Goal: Ask a question: Seek information or help from site administrators or community

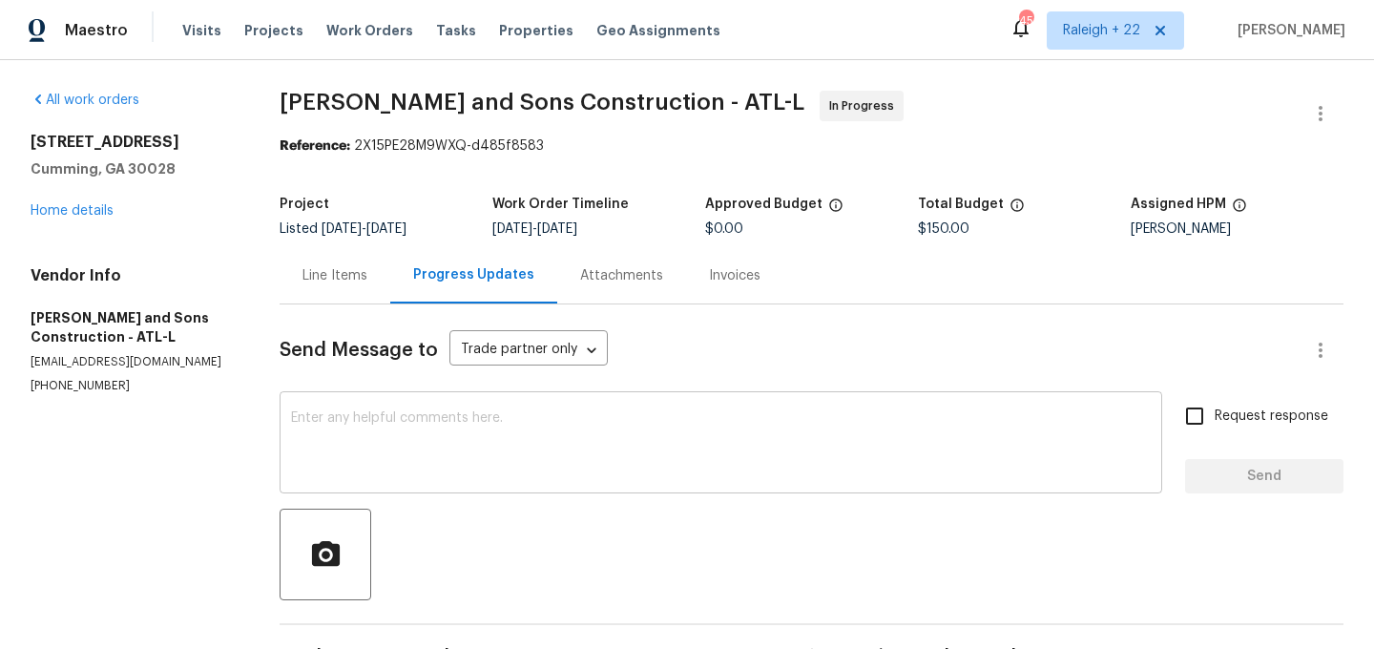
click at [470, 427] on textarea at bounding box center [721, 444] width 860 height 67
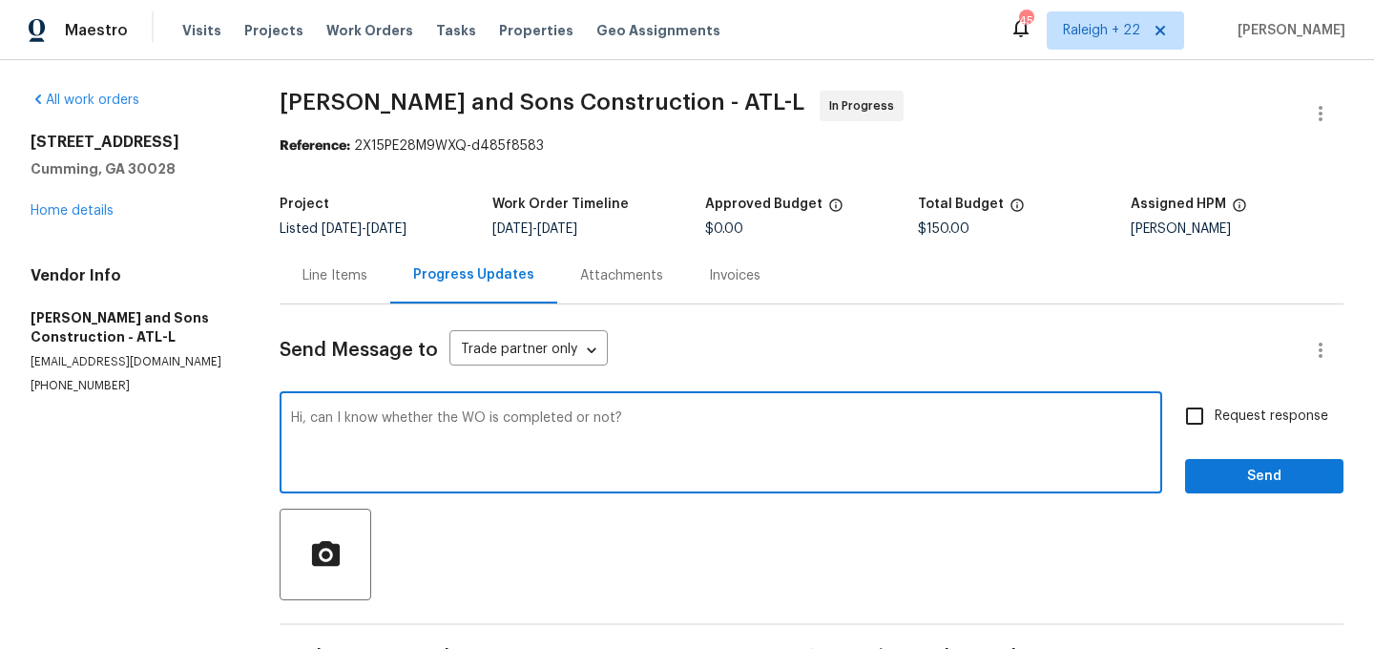
type textarea "Hi, can I know whether the WO is completed or not?"
click at [1196, 411] on input "Request response" at bounding box center [1195, 416] width 40 height 40
checkbox input "true"
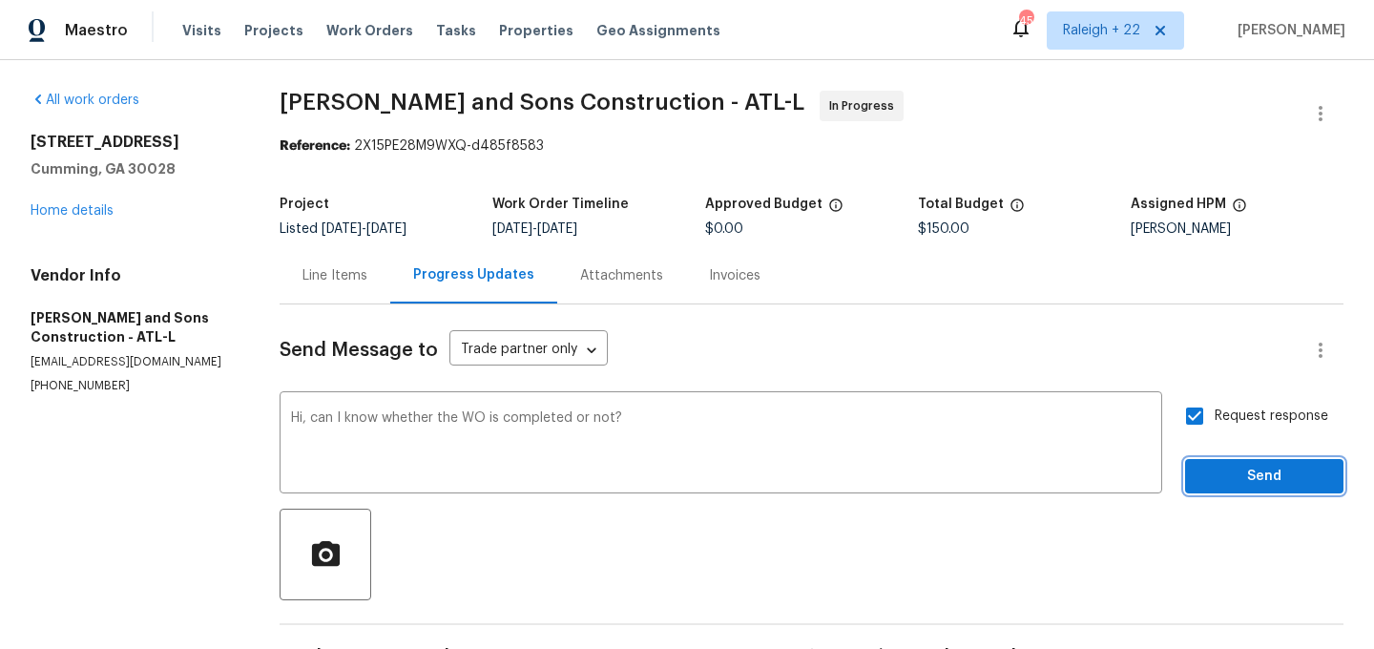
click at [1216, 464] on button "Send" at bounding box center [1264, 476] width 158 height 35
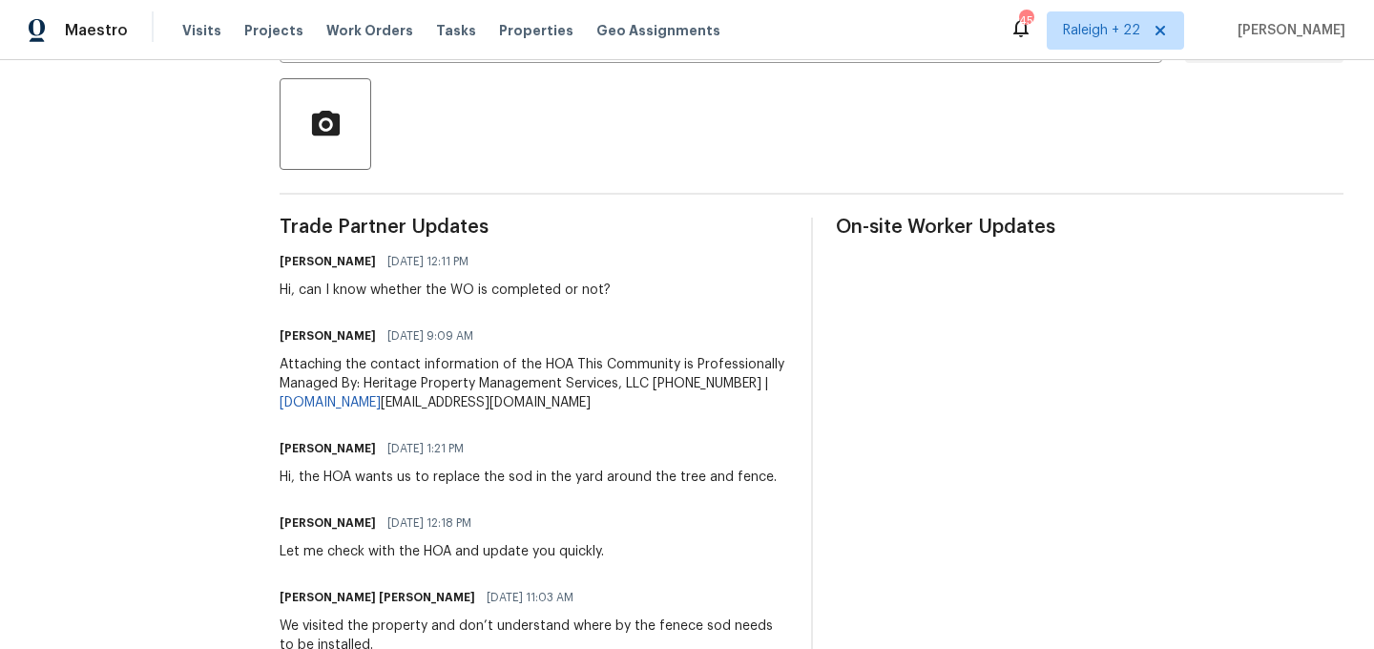
scroll to position [429, 0]
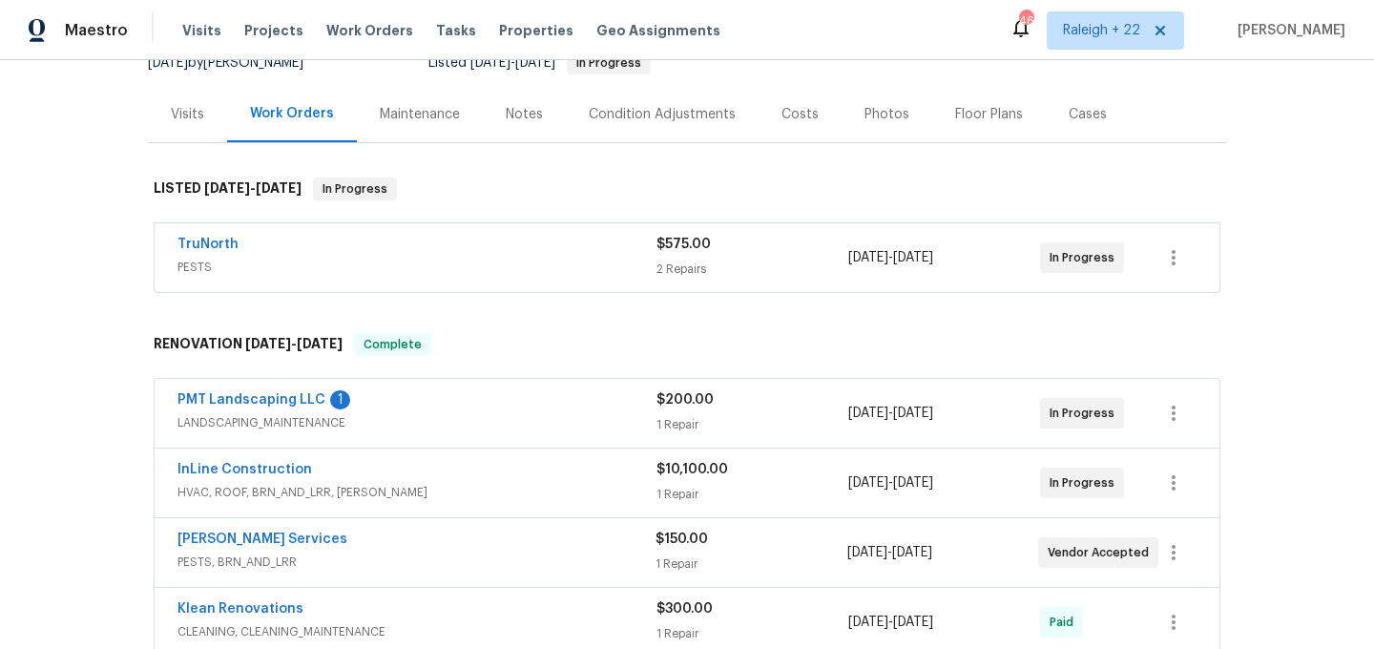
scroll to position [239, 0]
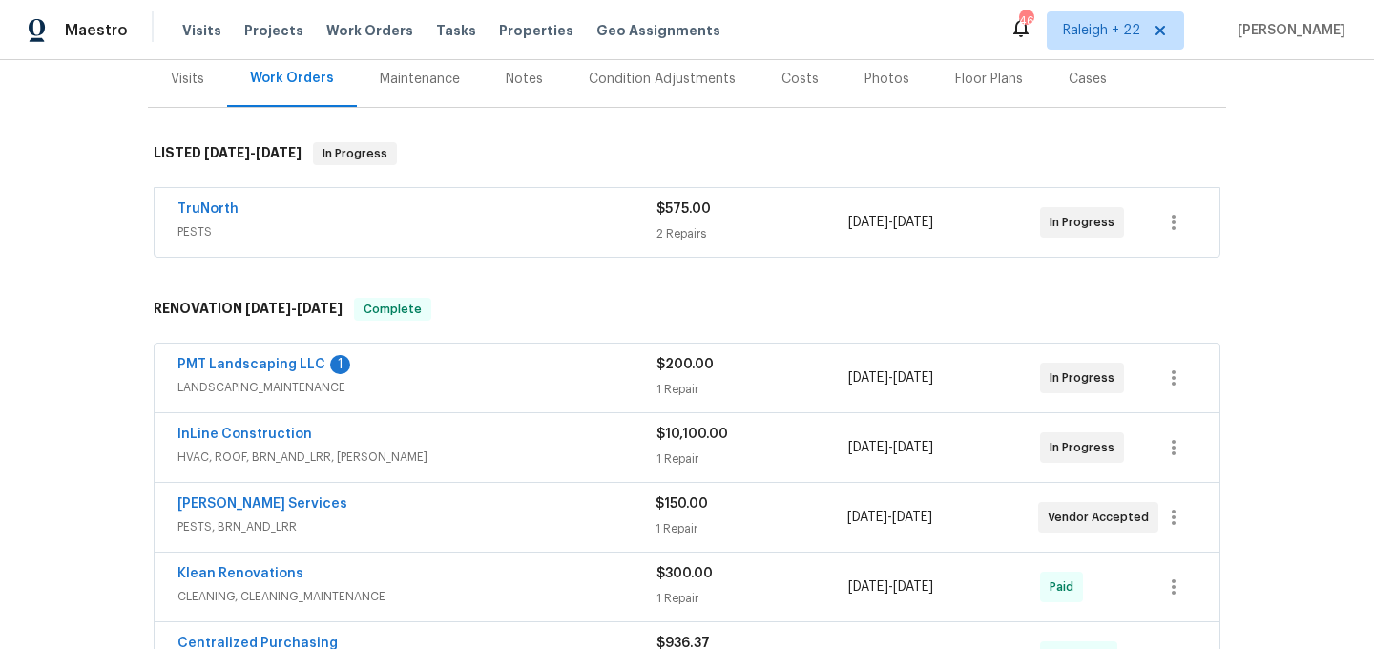
click at [245, 392] on span "LANDSCAPING_MAINTENANCE" at bounding box center [417, 387] width 479 height 19
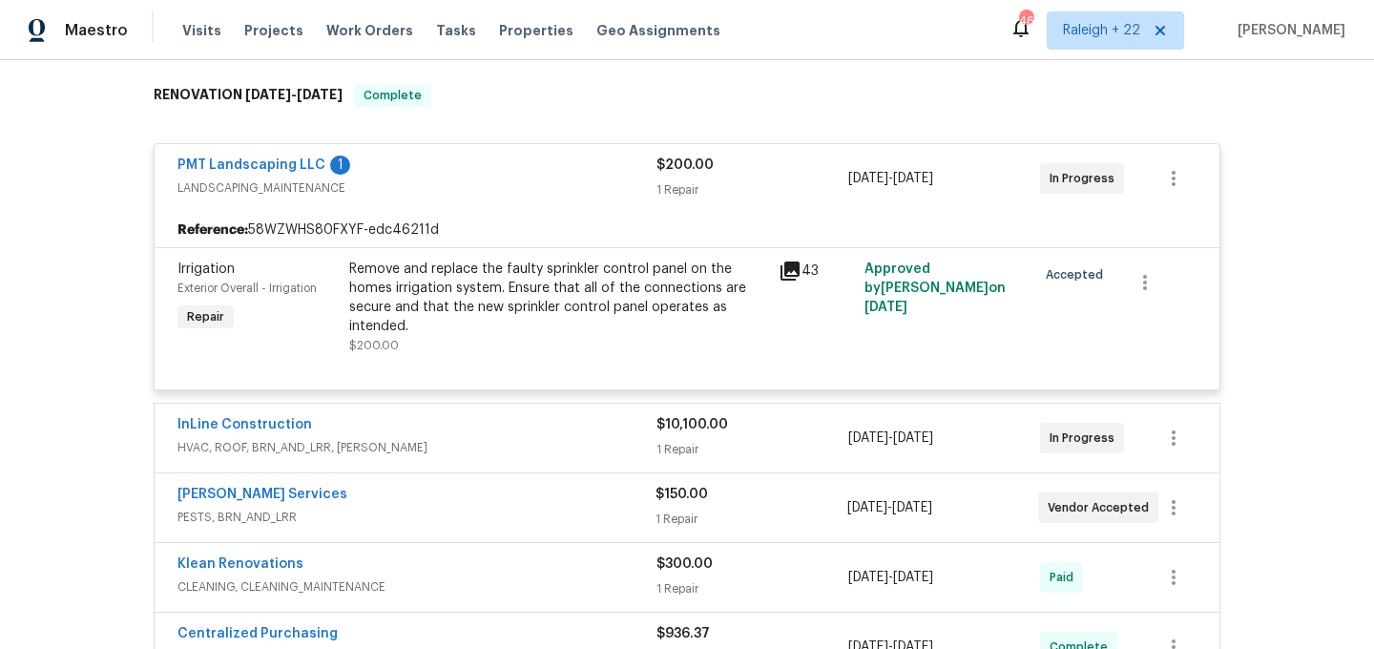
scroll to position [514, 0]
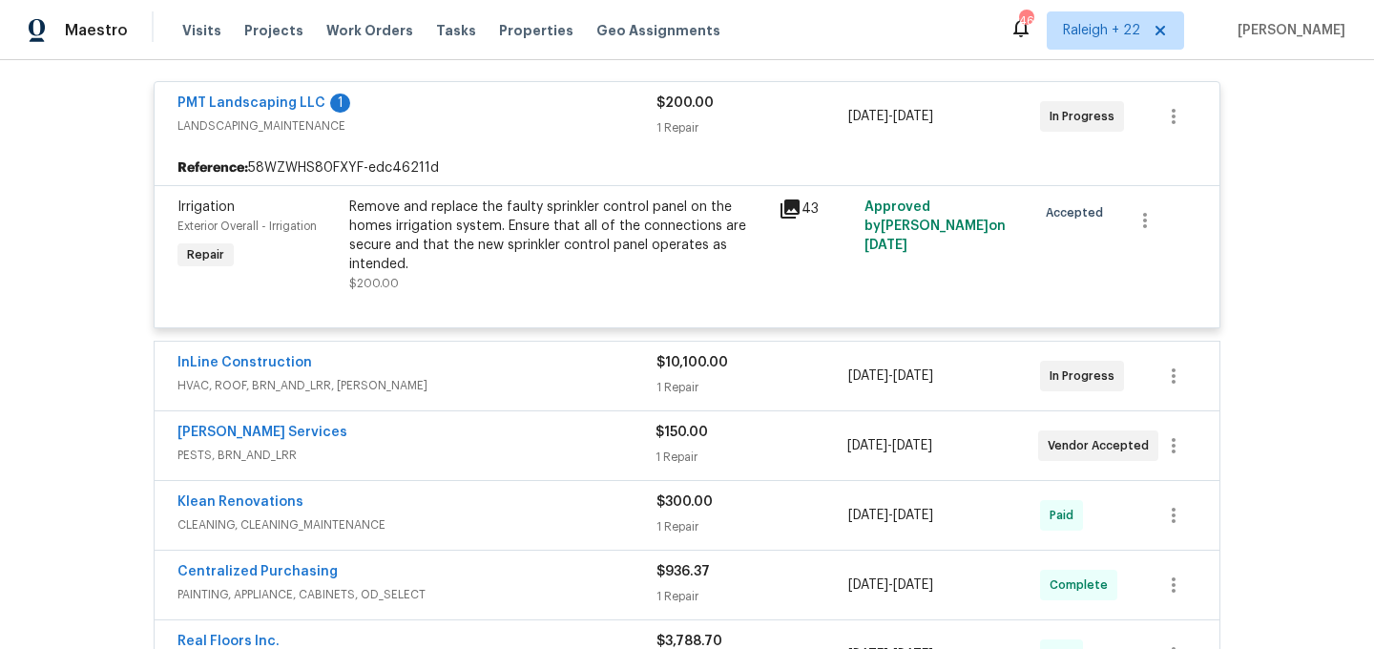
click at [316, 393] on span "HVAC, ROOF, BRN_AND_LRR, WELLS" at bounding box center [417, 385] width 479 height 19
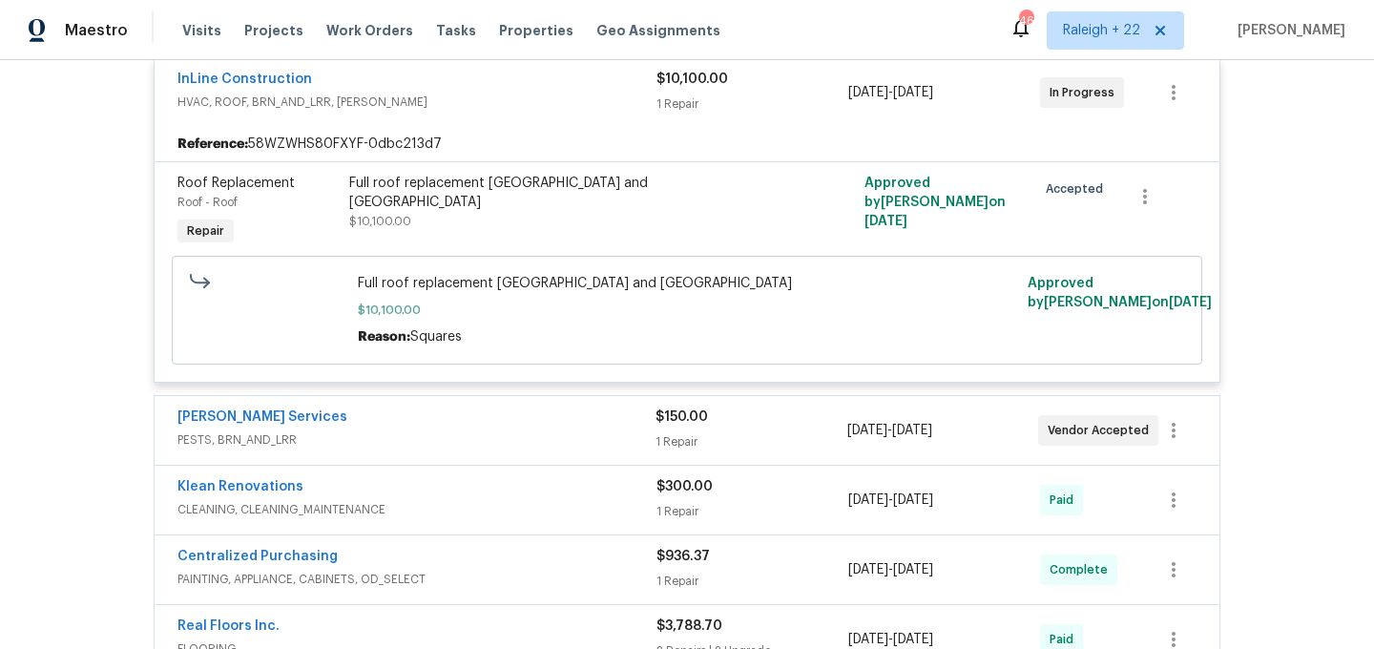
scroll to position [828, 0]
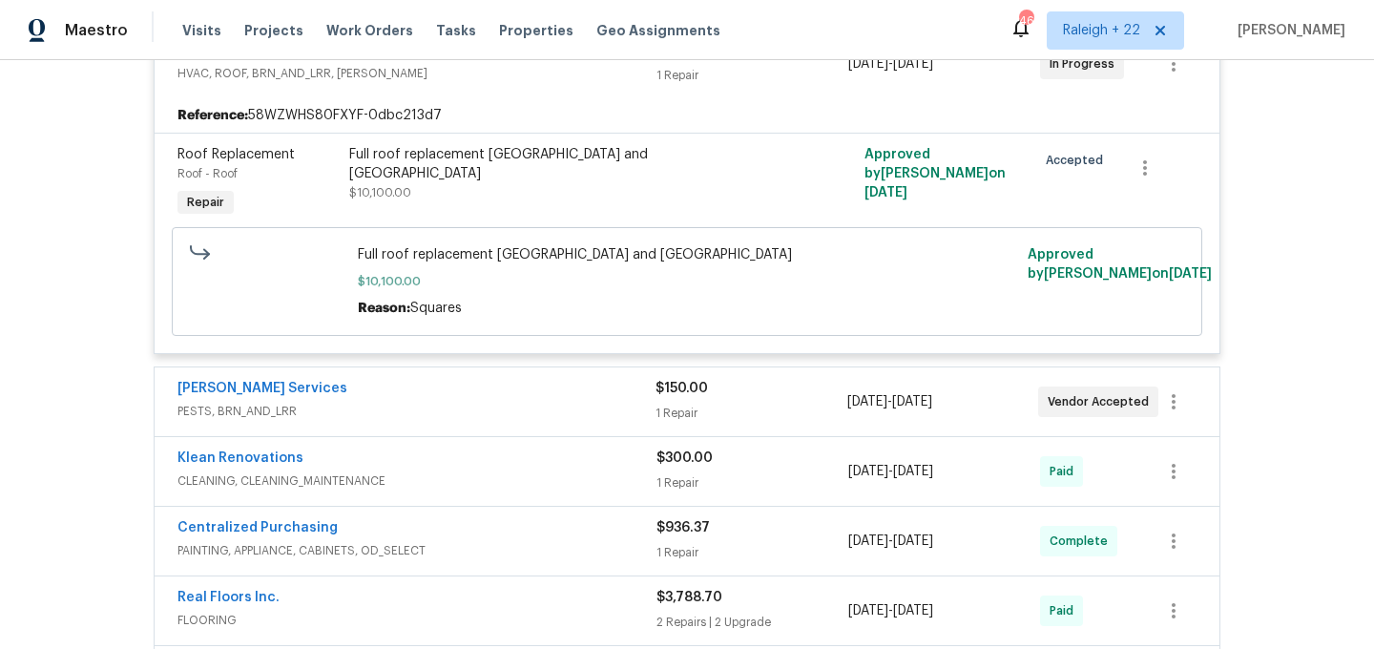
click at [264, 408] on span "PESTS, BRN_AND_LRR" at bounding box center [417, 411] width 478 height 19
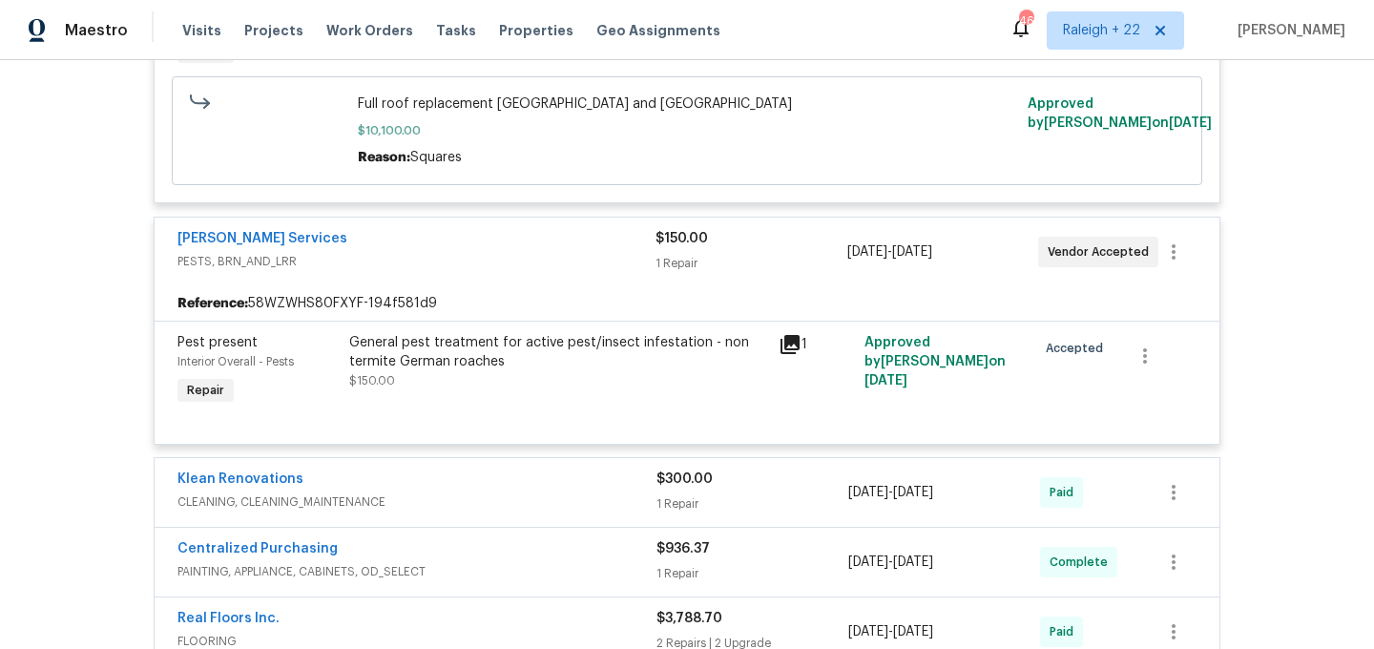
scroll to position [1080, 0]
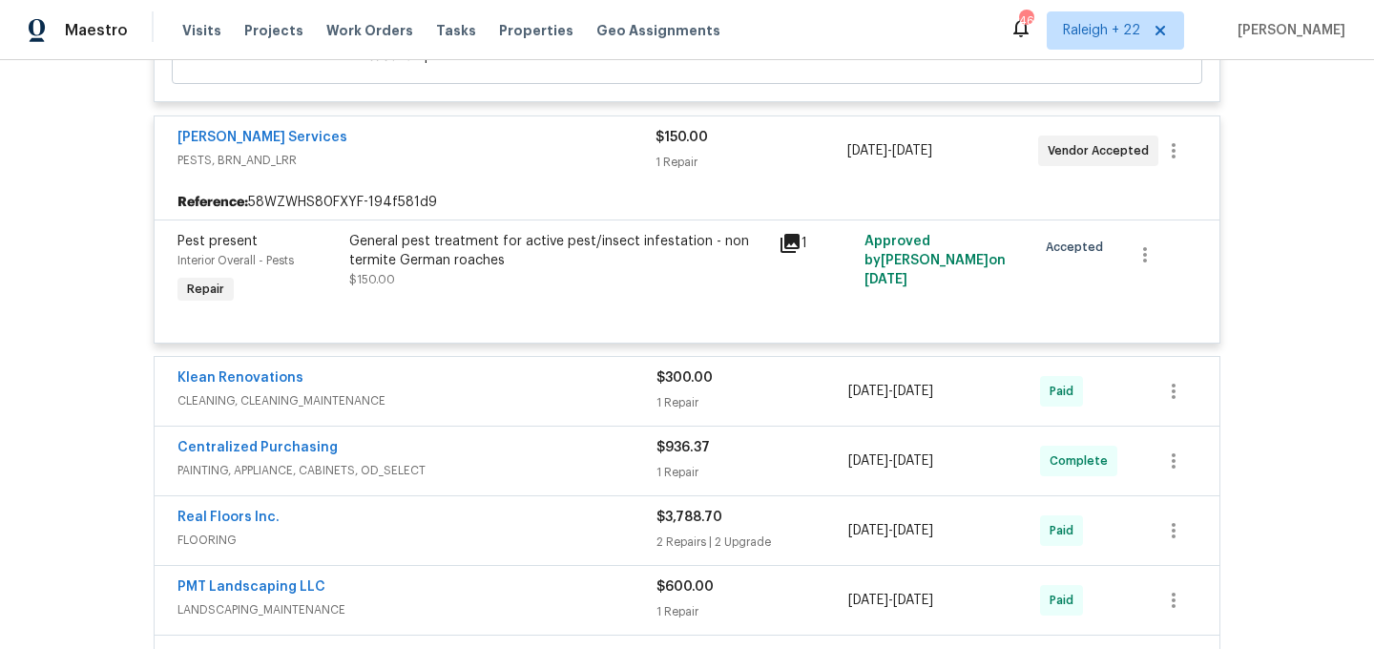
click at [275, 407] on span "CLEANING, CLEANING_MAINTENANCE" at bounding box center [417, 400] width 479 height 19
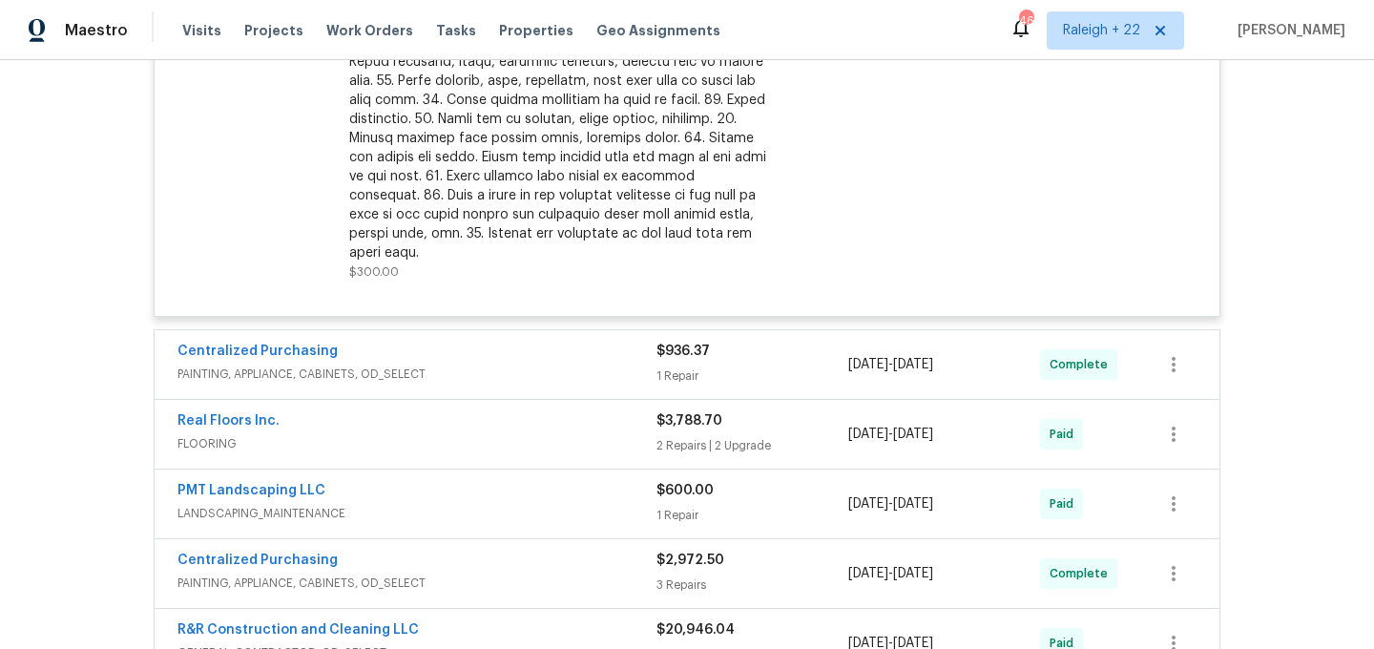
scroll to position [1711, 0]
click at [320, 364] on span "PAINTING, APPLIANCE, CABINETS, OD_SELECT" at bounding box center [417, 373] width 479 height 19
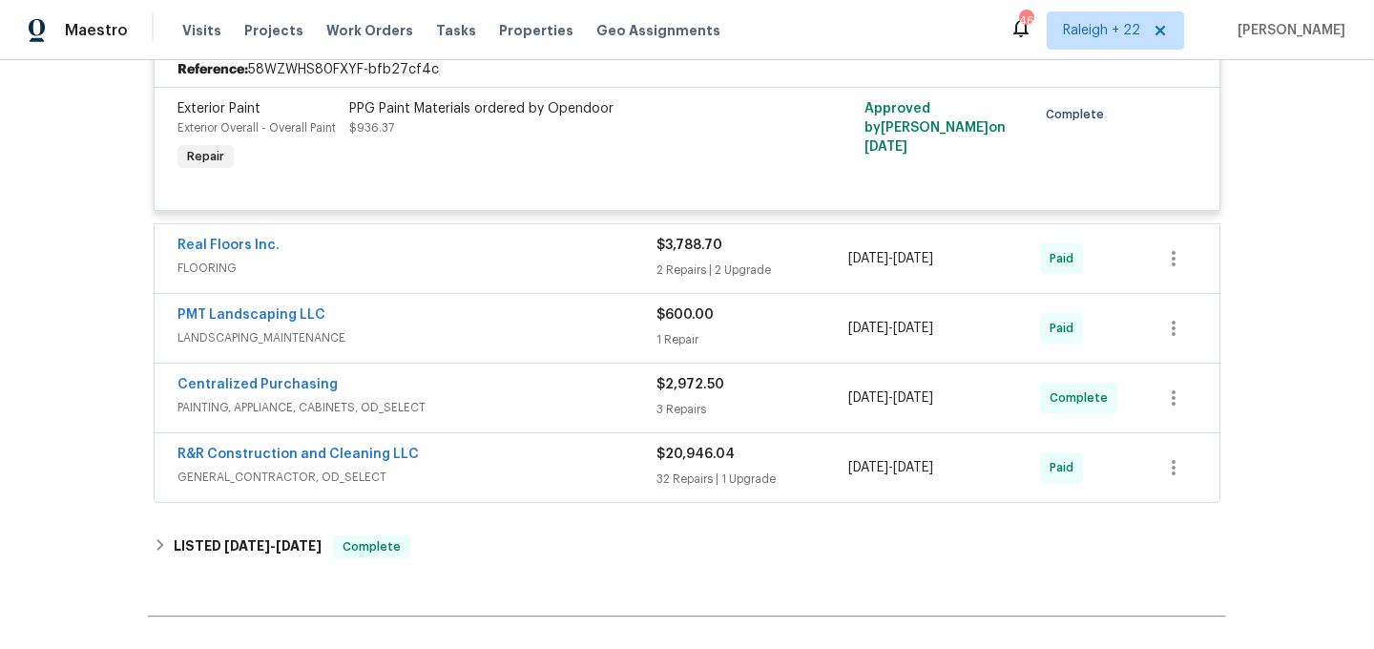
scroll to position [2062, 0]
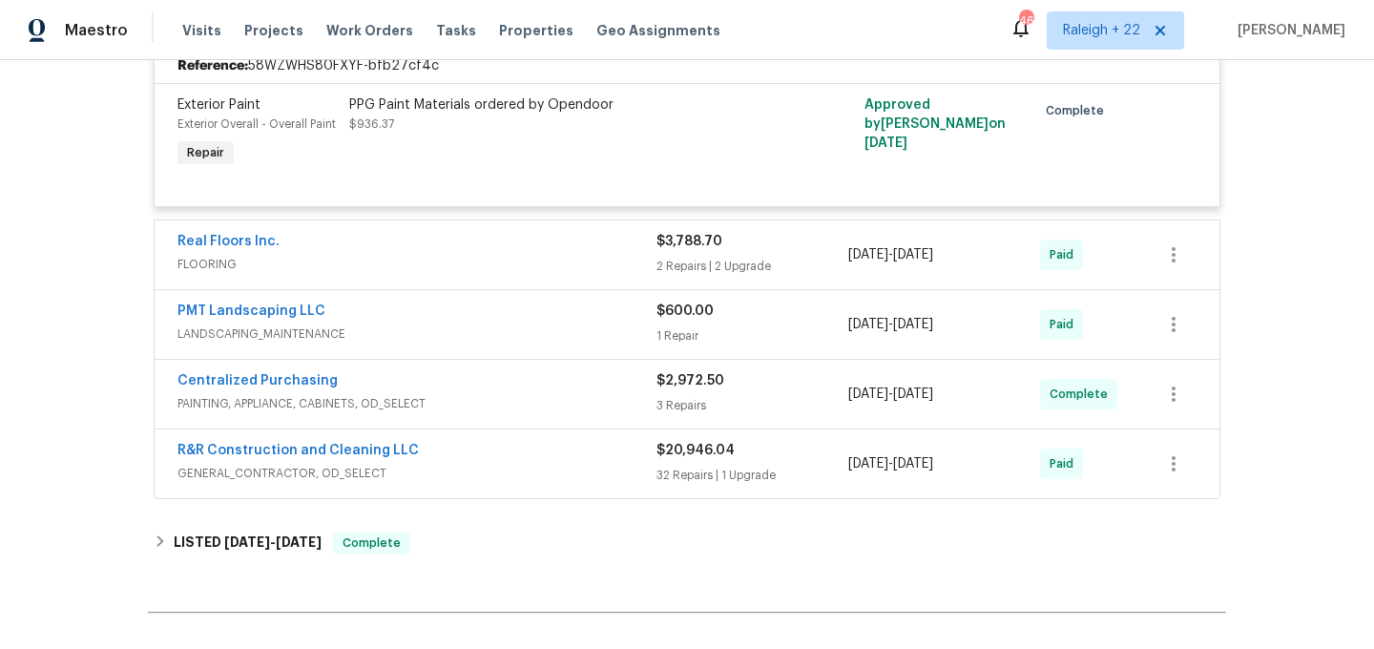
click at [281, 464] on span "GENERAL_CONTRACTOR, OD_SELECT" at bounding box center [417, 473] width 479 height 19
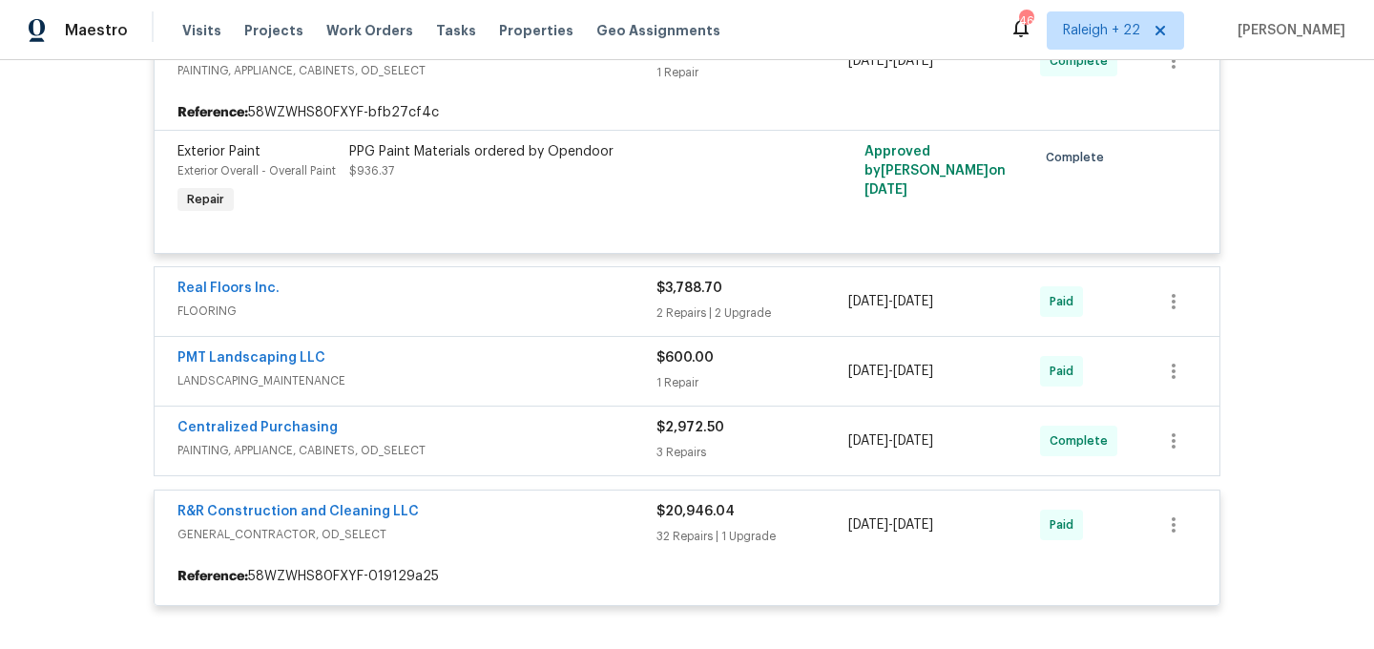
scroll to position [2014, 0]
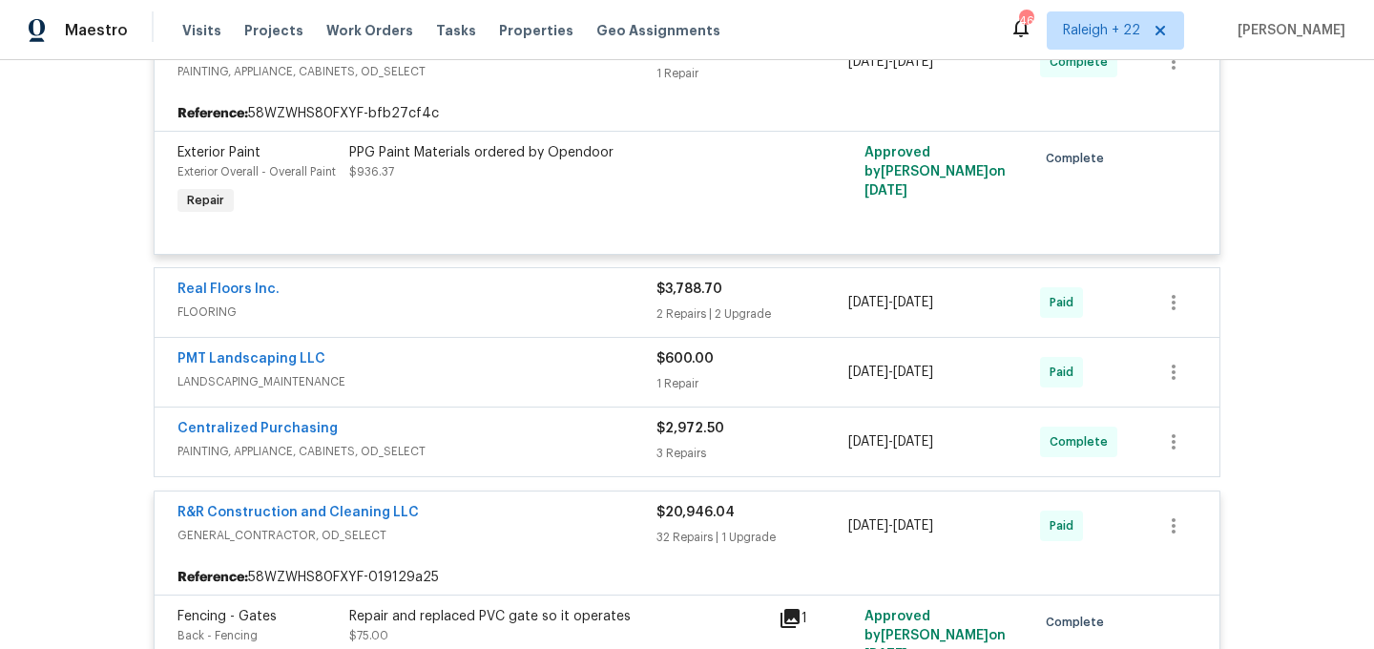
click at [327, 442] on span "PAINTING, APPLIANCE, CABINETS, OD_SELECT" at bounding box center [417, 451] width 479 height 19
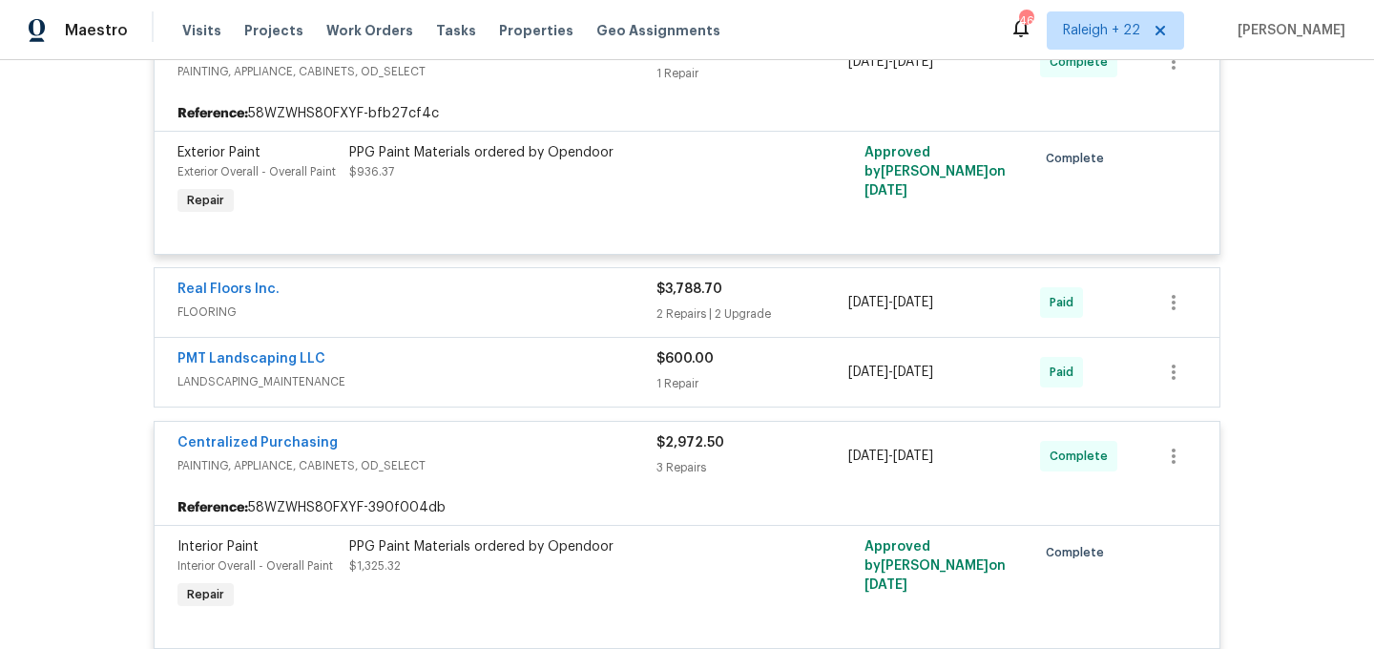
click at [312, 372] on span "LANDSCAPING_MAINTENANCE" at bounding box center [417, 381] width 479 height 19
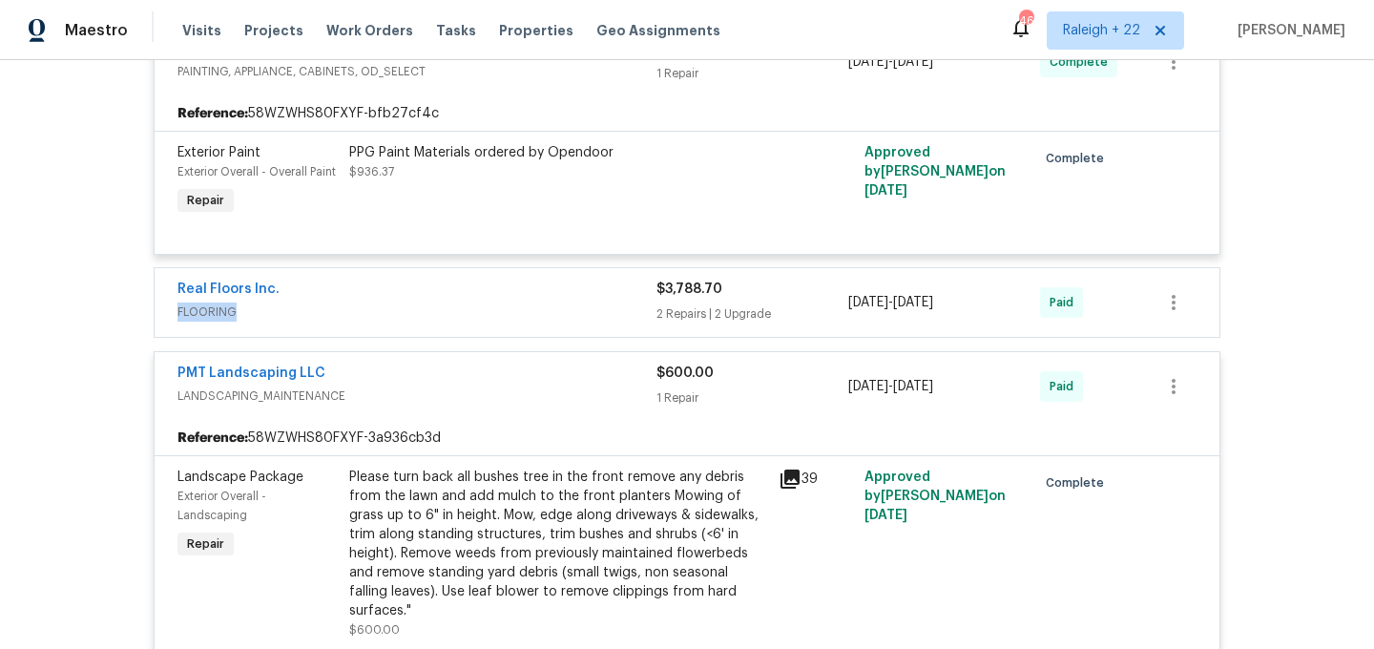
click at [211, 303] on span "FLOORING" at bounding box center [417, 312] width 479 height 19
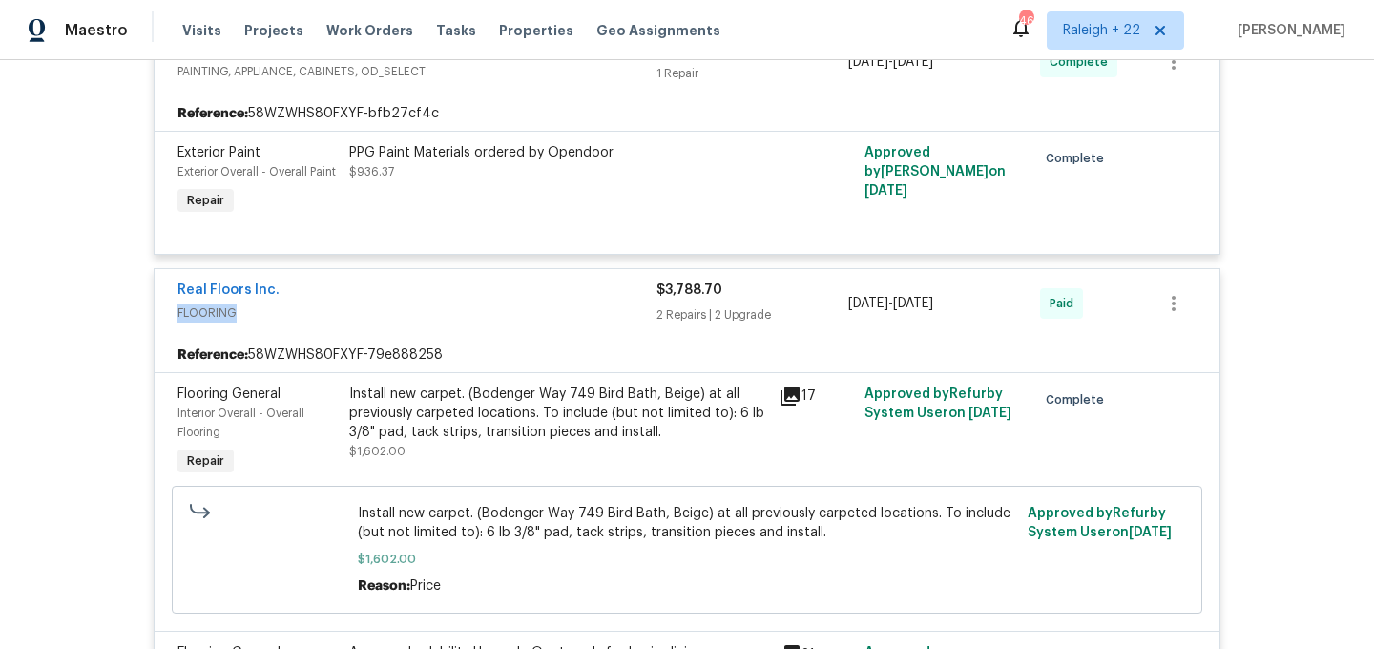
click at [410, 304] on span "FLOORING" at bounding box center [417, 313] width 479 height 19
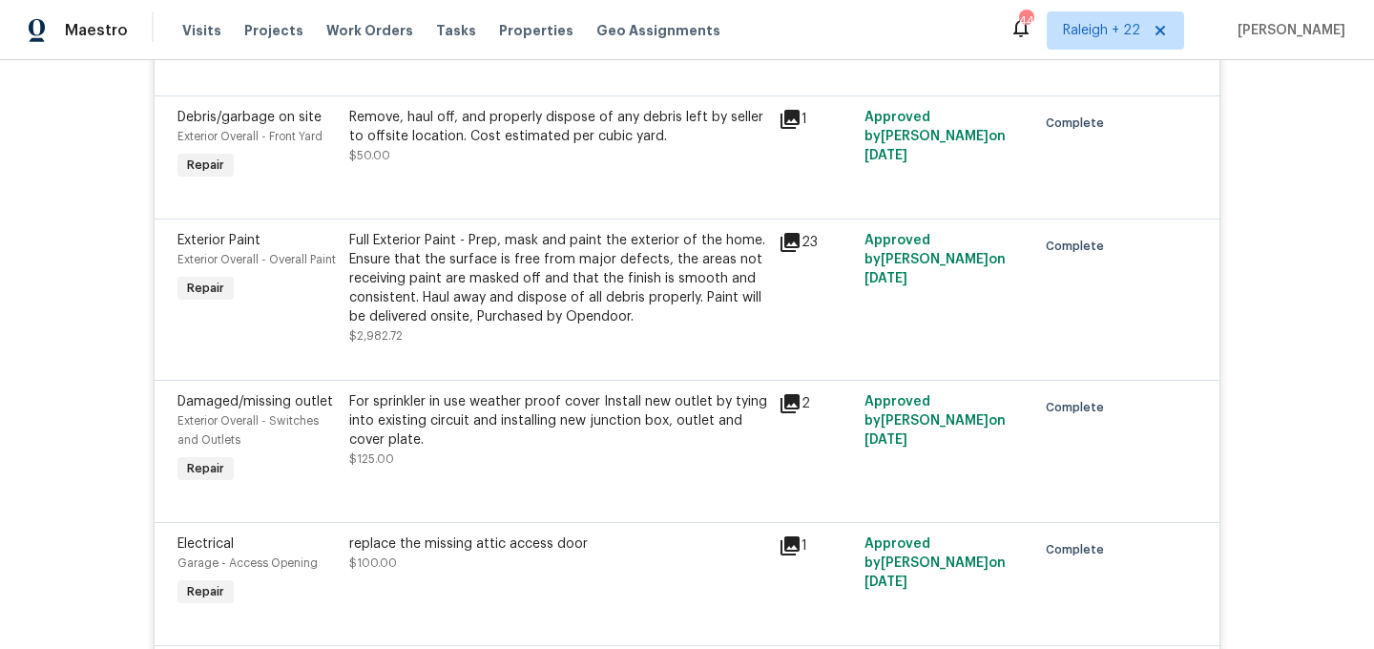
scroll to position [4645, 0]
click at [627, 250] on div "Full Exterior Paint - Prep, mask and paint the exterior of the home. Ensure tha…" at bounding box center [558, 277] width 418 height 95
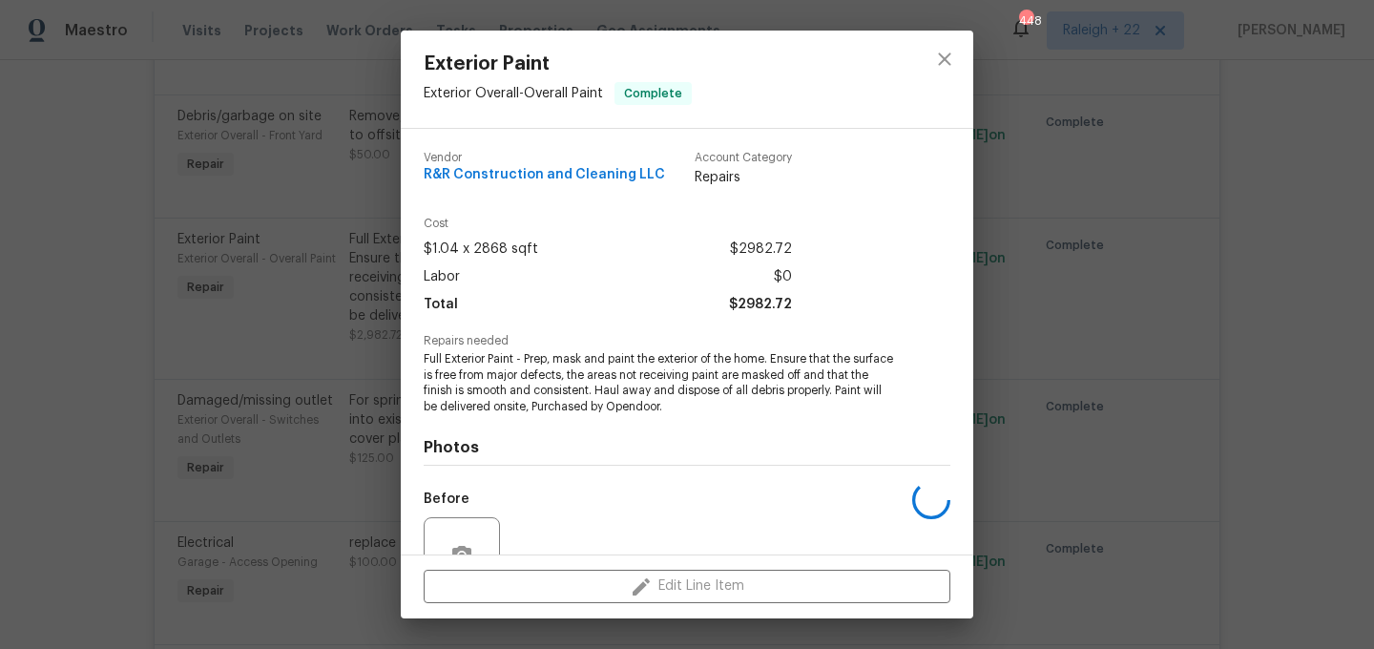
scroll to position [182, 0]
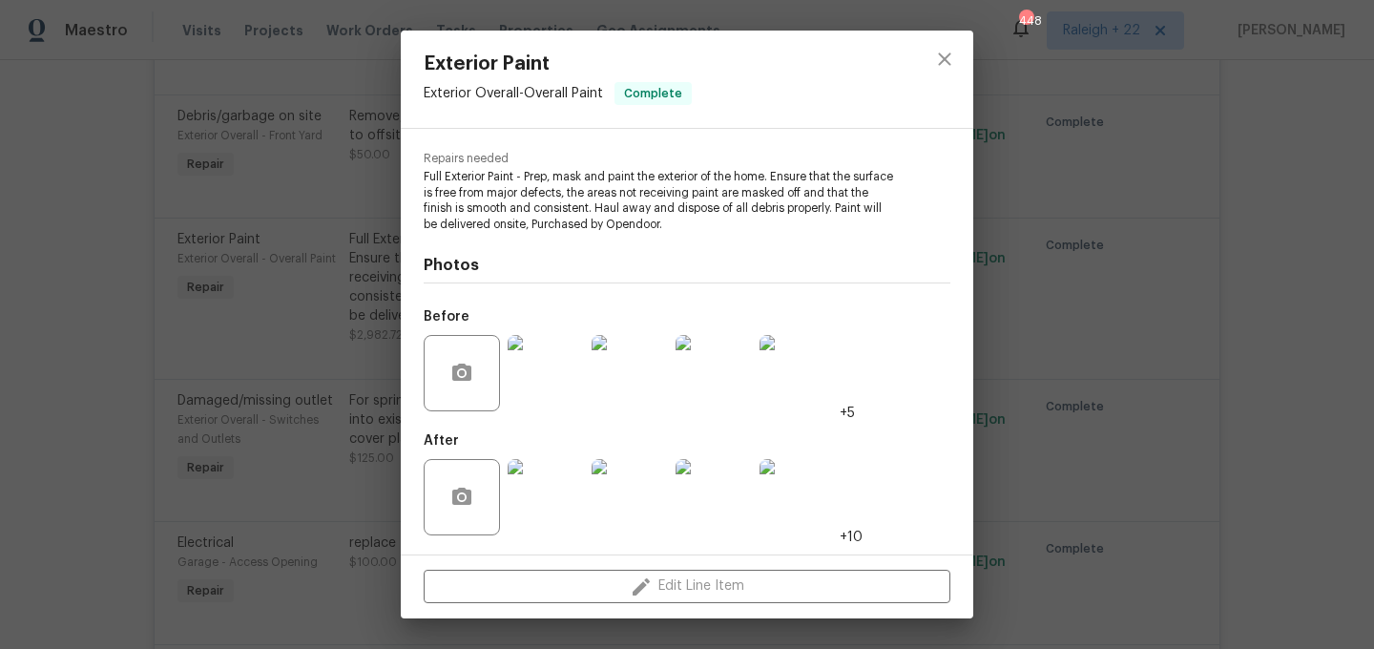
click at [550, 494] on img at bounding box center [546, 497] width 76 height 76
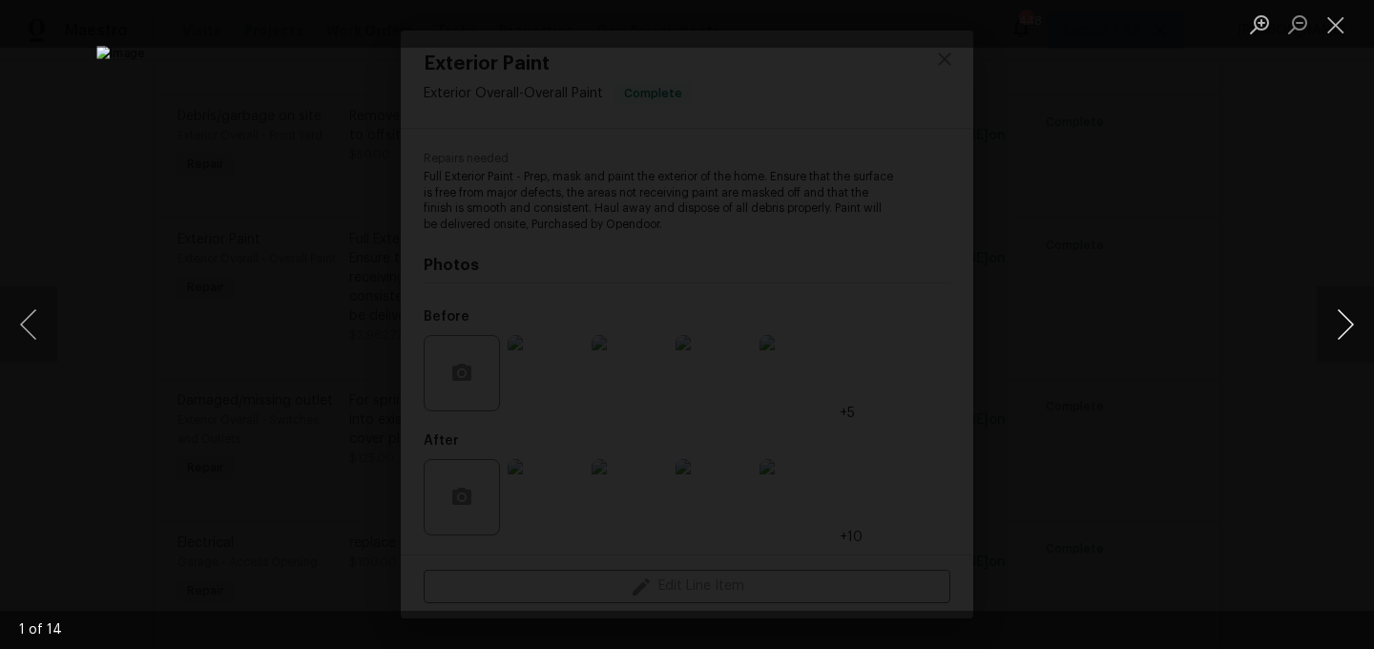
click at [1353, 306] on button "Next image" at bounding box center [1345, 324] width 57 height 76
click at [1359, 321] on button "Next image" at bounding box center [1345, 324] width 57 height 76
click at [1330, 322] on button "Next image" at bounding box center [1345, 324] width 57 height 76
click at [1353, 328] on button "Next image" at bounding box center [1345, 324] width 57 height 76
click at [1334, 335] on button "Next image" at bounding box center [1345, 324] width 57 height 76
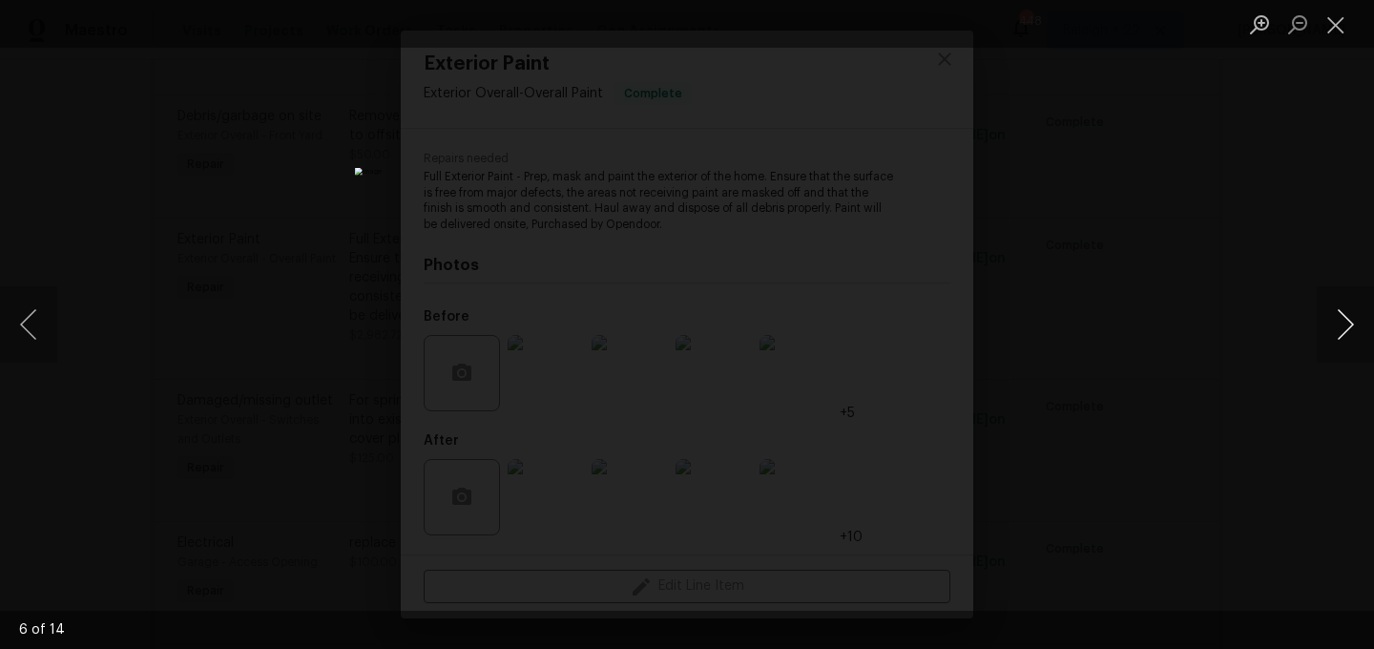
click at [1332, 328] on button "Next image" at bounding box center [1345, 324] width 57 height 76
click at [1342, 319] on button "Next image" at bounding box center [1345, 324] width 57 height 76
click at [1321, 16] on button "Close lightbox" at bounding box center [1336, 24] width 38 height 33
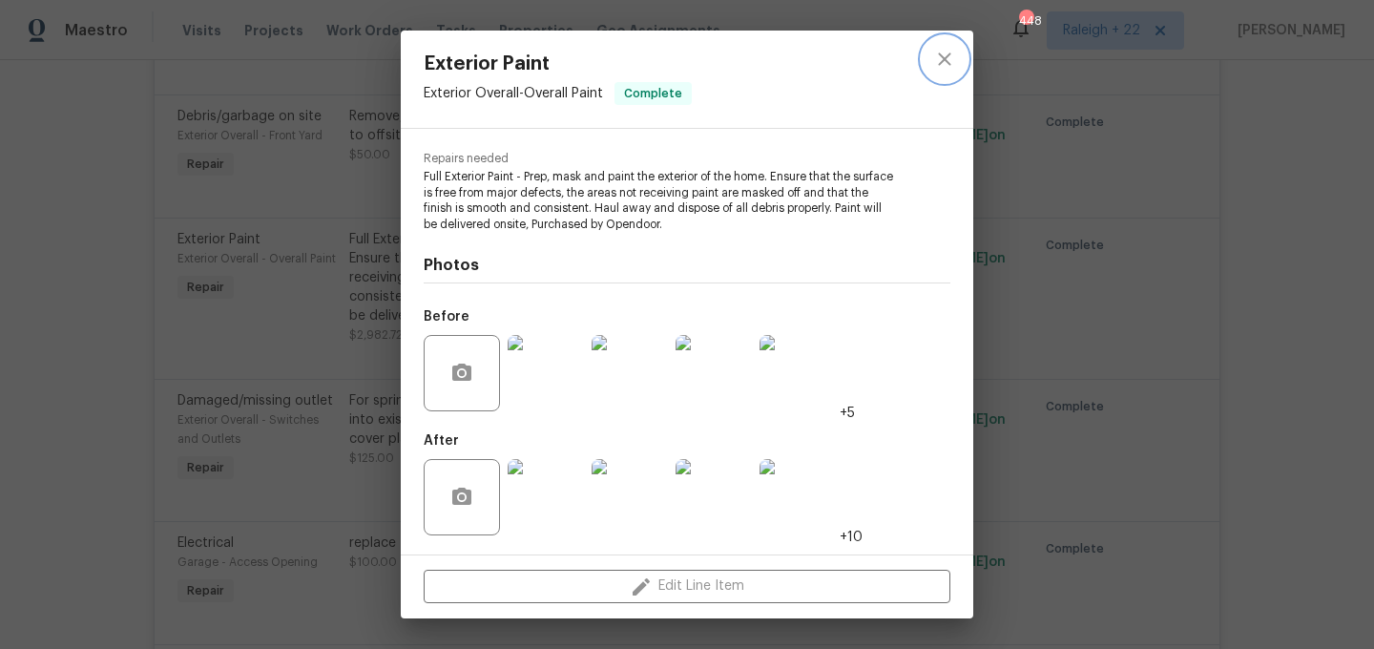
click at [925, 57] on button "close" at bounding box center [945, 59] width 46 height 46
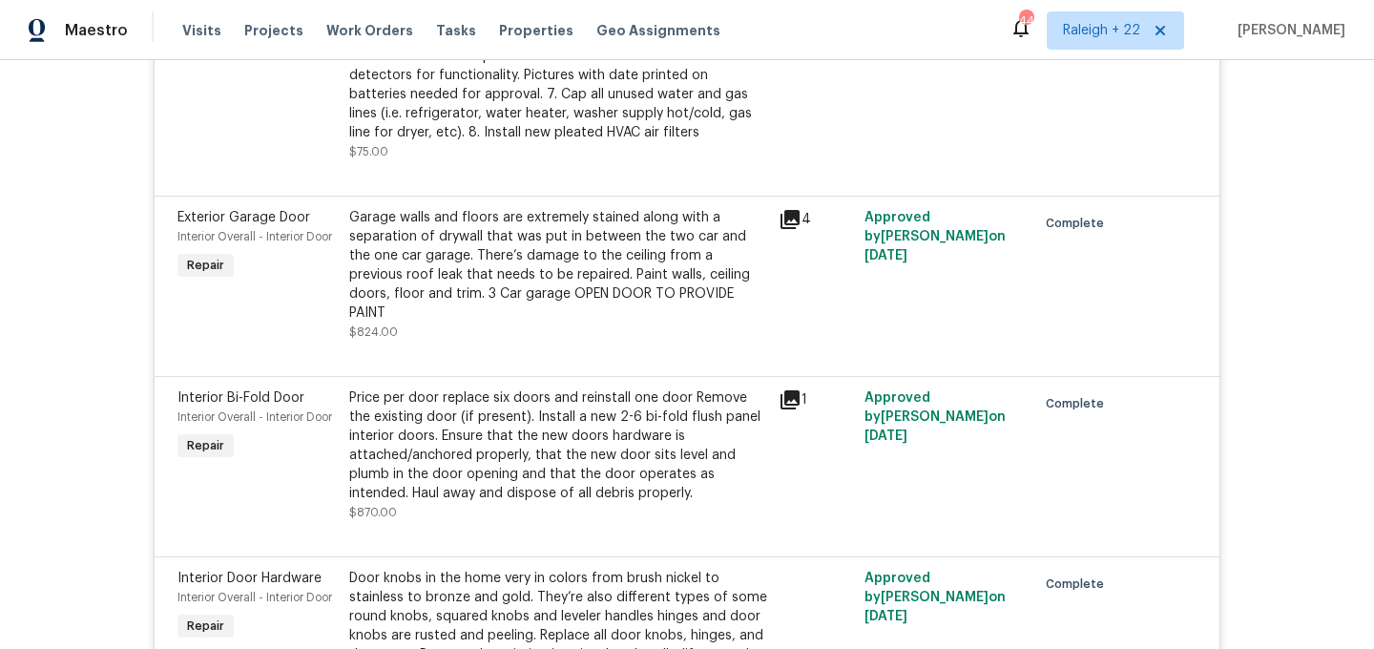
scroll to position [4158, 0]
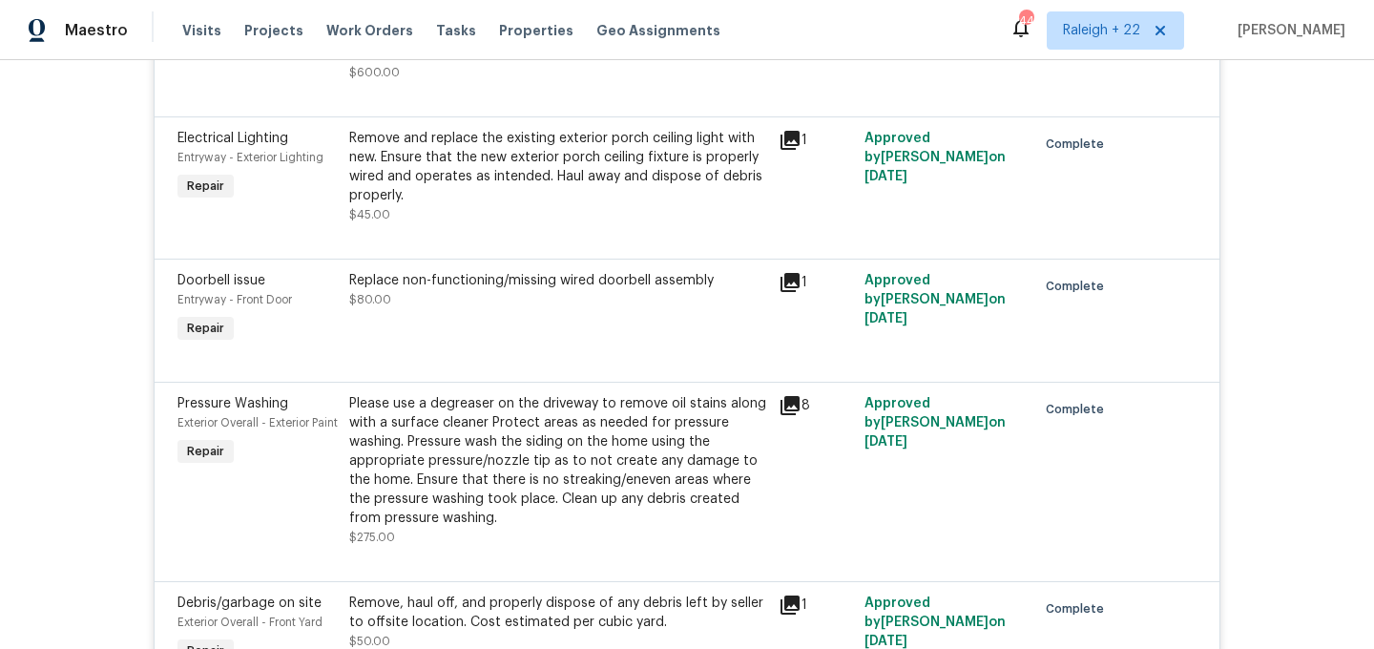
click at [658, 472] on div "Please use a degreaser on the driveway to remove oil stains along with a surfac…" at bounding box center [558, 461] width 418 height 134
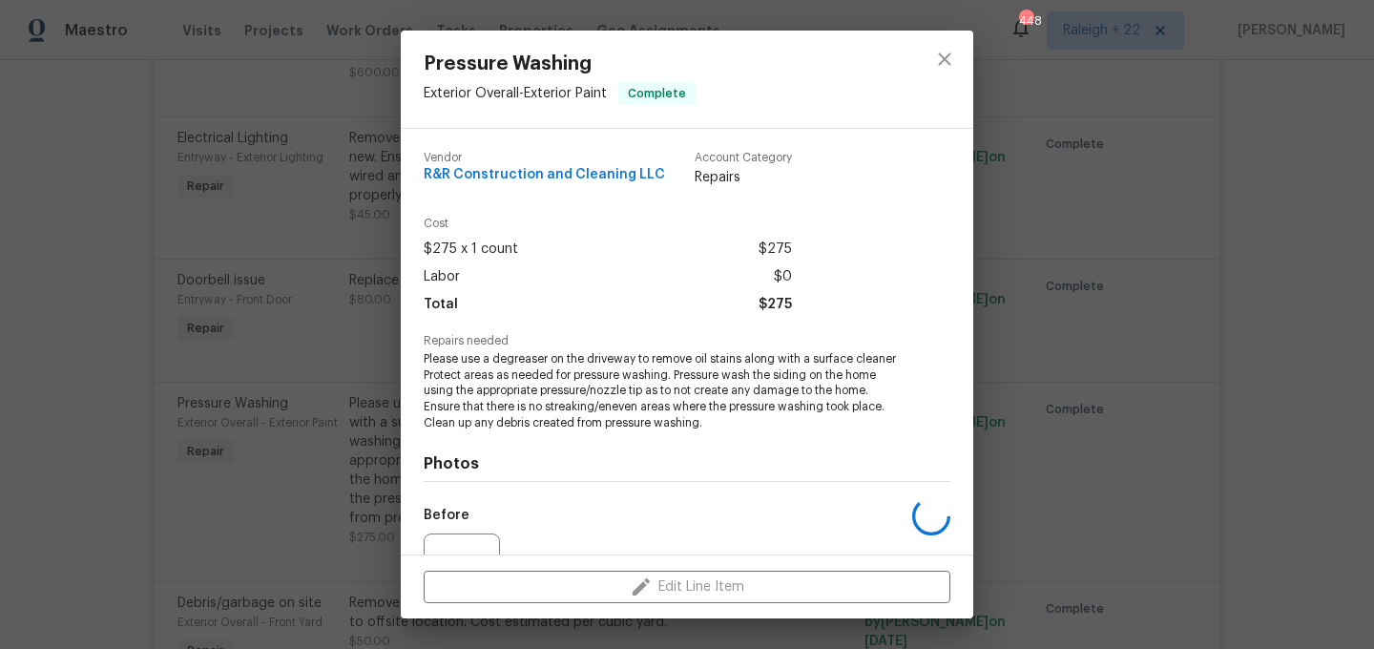
scroll to position [199, 0]
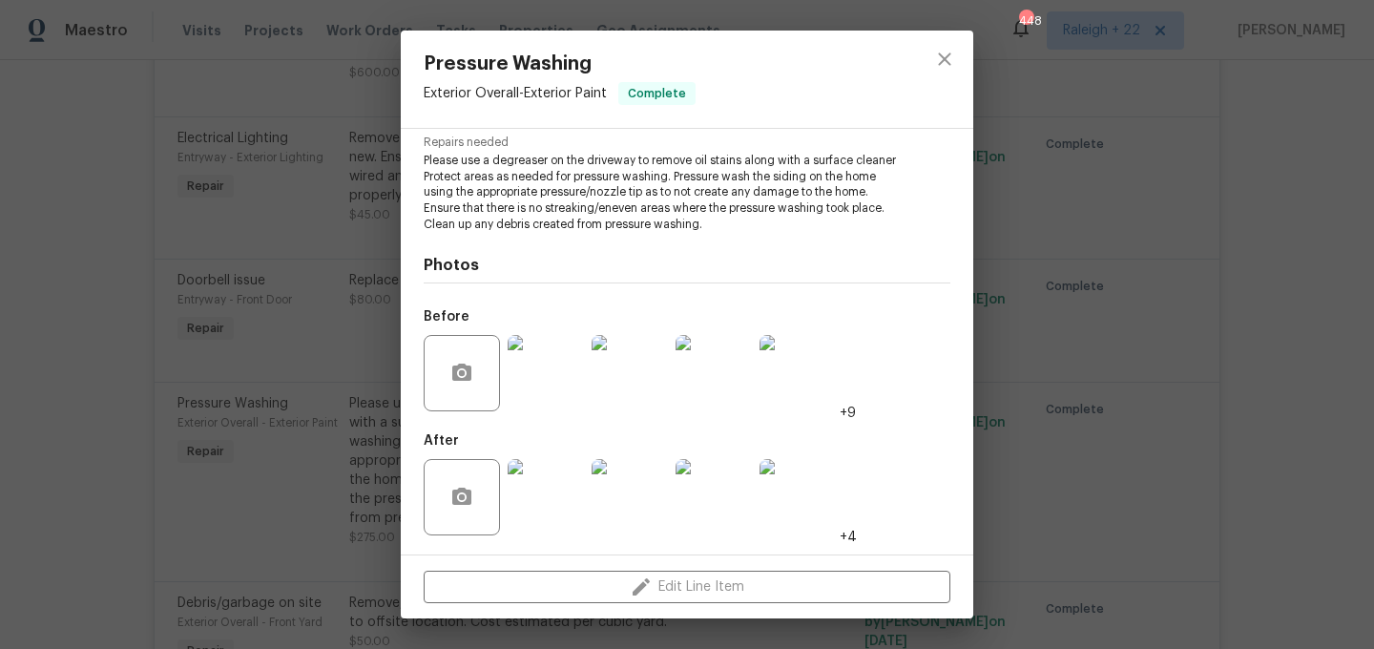
click at [521, 515] on img at bounding box center [546, 497] width 76 height 76
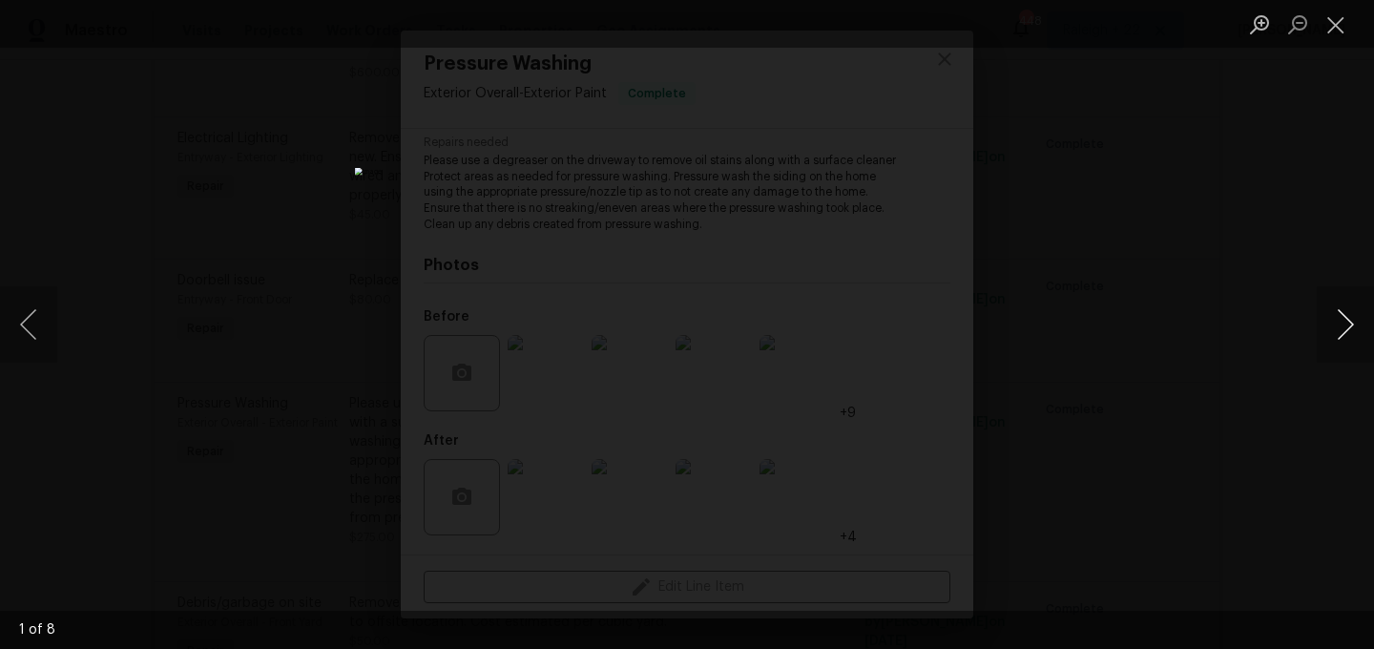
click at [1340, 311] on button "Next image" at bounding box center [1345, 324] width 57 height 76
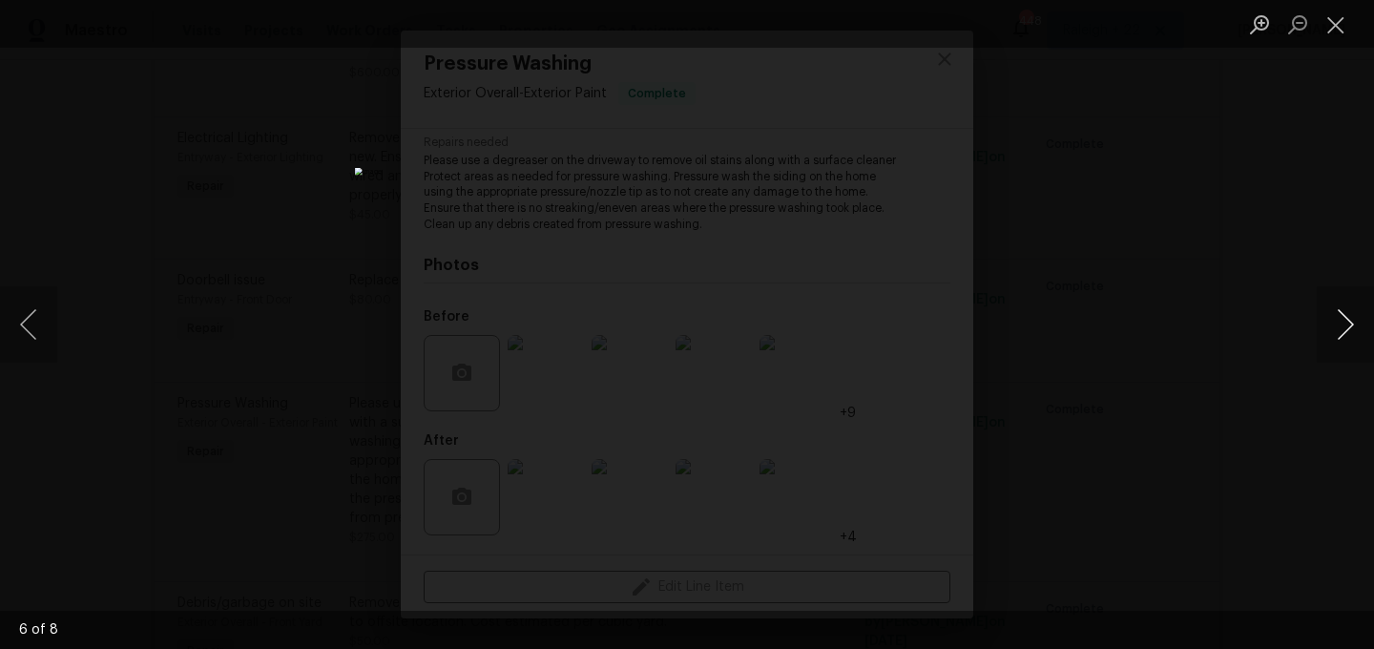
click at [1340, 311] on button "Next image" at bounding box center [1345, 324] width 57 height 76
click at [1347, 325] on button "Next image" at bounding box center [1345, 324] width 57 height 76
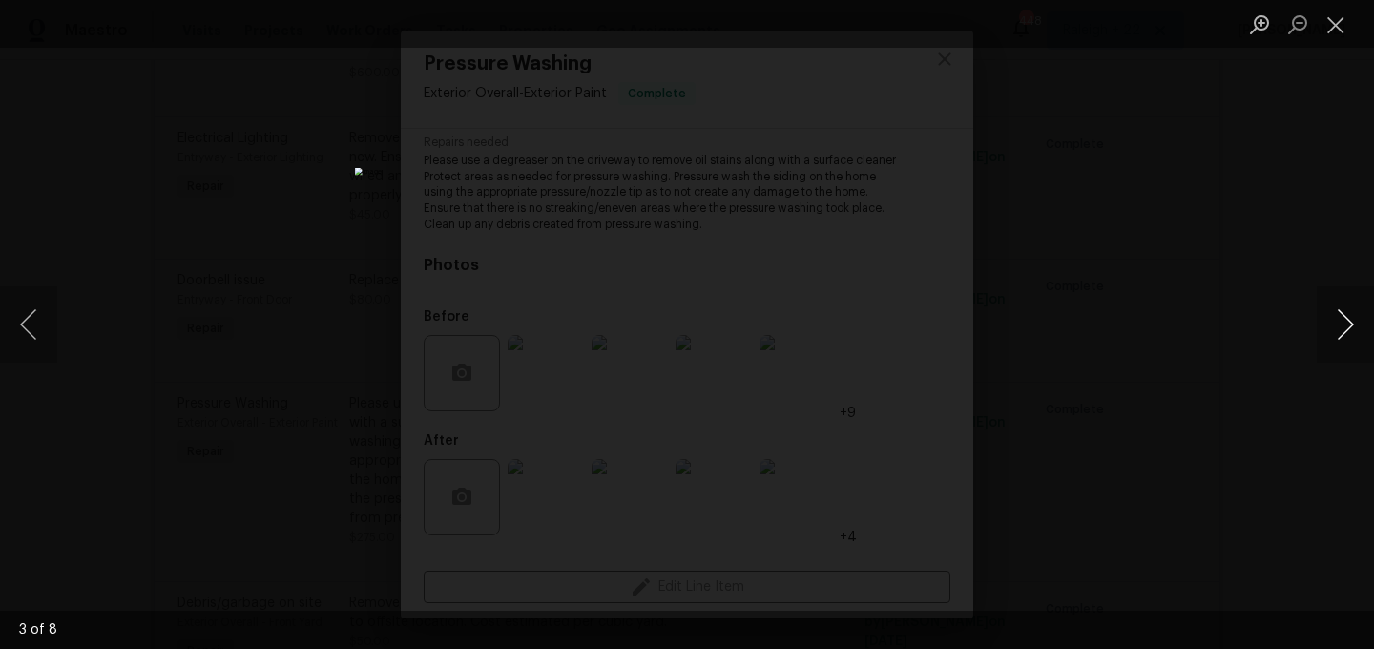
click at [1347, 325] on button "Next image" at bounding box center [1345, 324] width 57 height 76
click at [1342, 17] on button "Close lightbox" at bounding box center [1336, 24] width 38 height 33
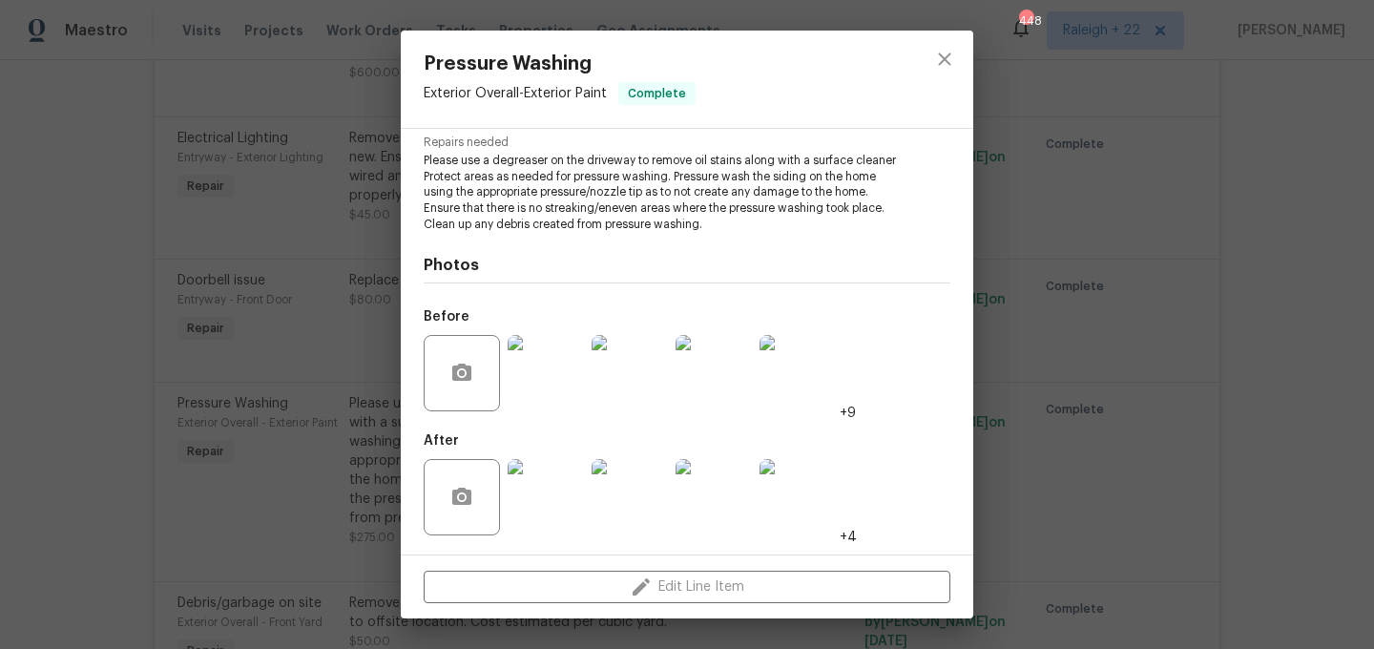
click at [569, 395] on img at bounding box center [546, 373] width 76 height 76
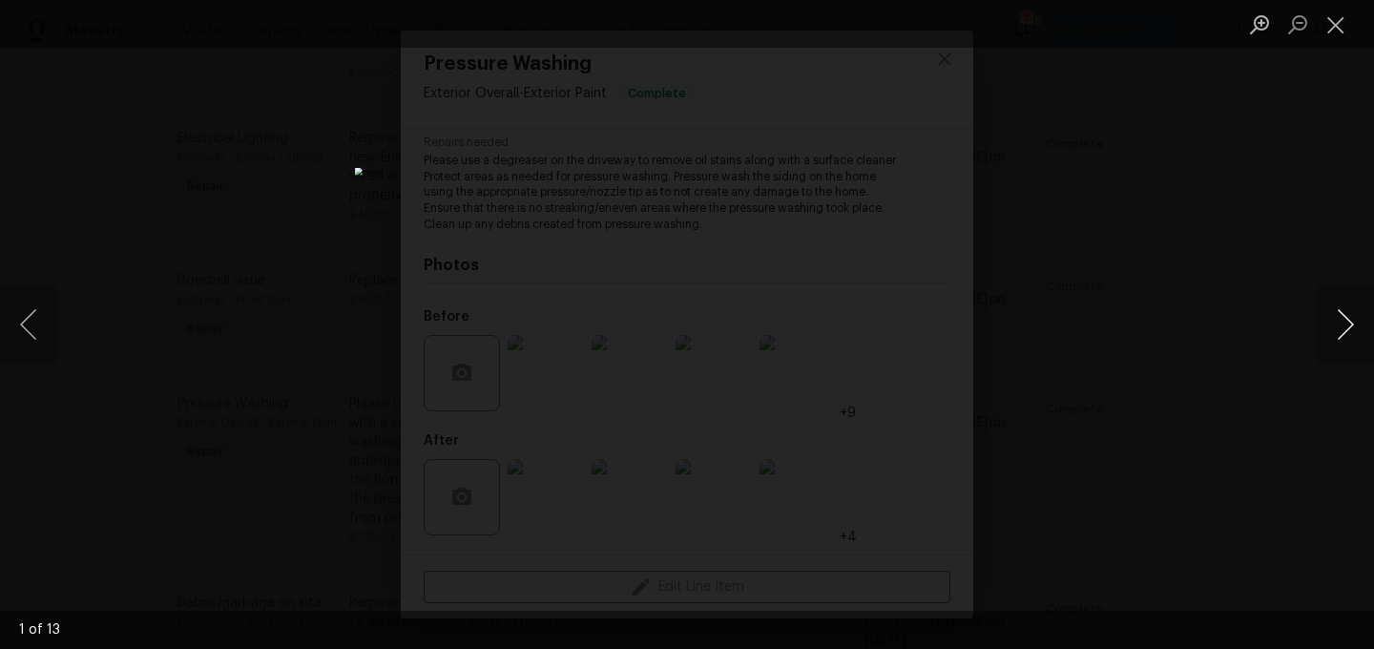
click at [1340, 335] on button "Next image" at bounding box center [1345, 324] width 57 height 76
click at [1348, 334] on button "Next image" at bounding box center [1345, 324] width 57 height 76
click at [1348, 335] on button "Next image" at bounding box center [1345, 324] width 57 height 76
click at [1348, 336] on button "Next image" at bounding box center [1345, 324] width 57 height 76
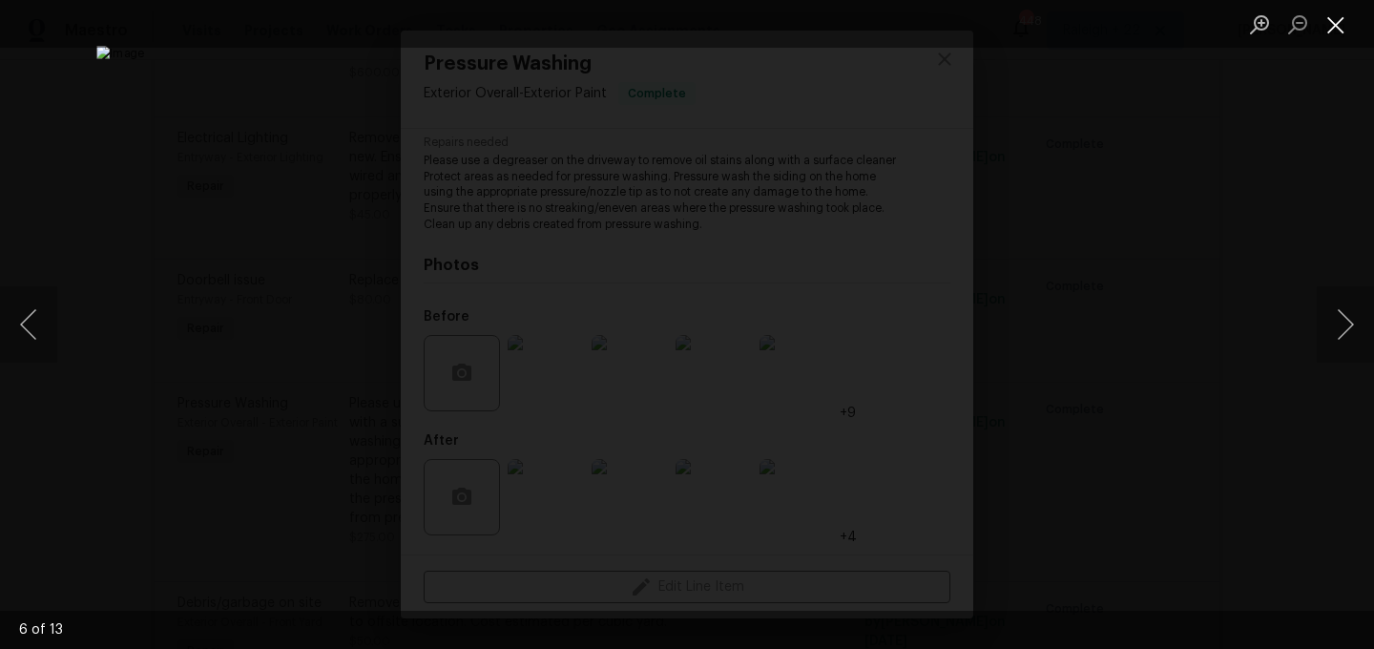
click at [1337, 15] on button "Close lightbox" at bounding box center [1336, 24] width 38 height 33
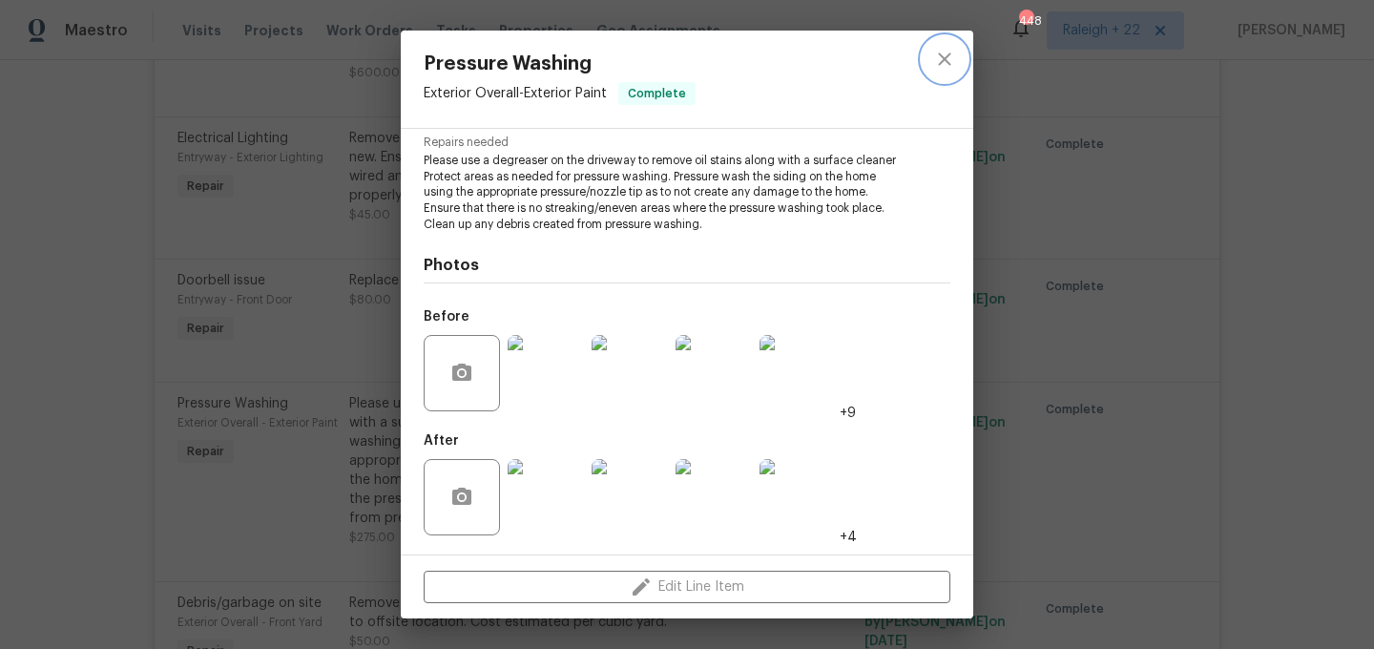
click at [937, 43] on button "close" at bounding box center [945, 59] width 46 height 46
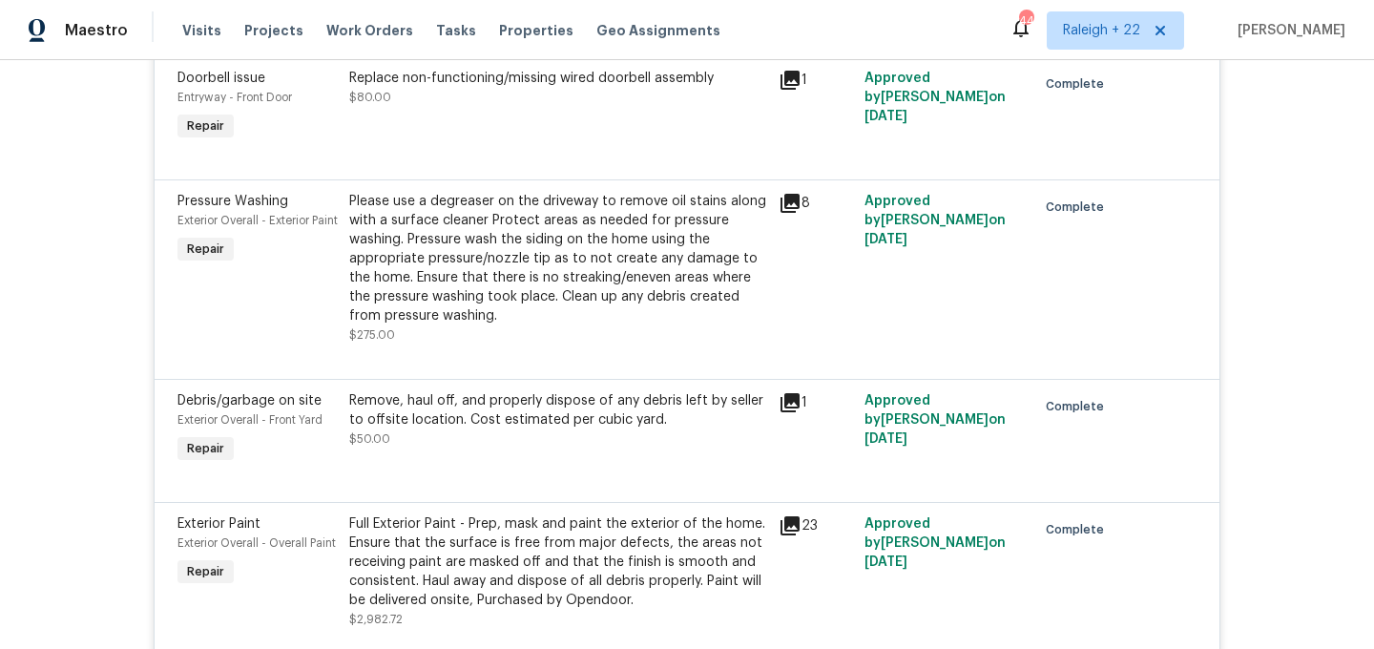
scroll to position [4359, 0]
click at [598, 346] on div at bounding box center [687, 357] width 1019 height 23
click at [592, 234] on div "Please use a degreaser on the driveway to remove oil stains along with a surfac…" at bounding box center [558, 260] width 418 height 134
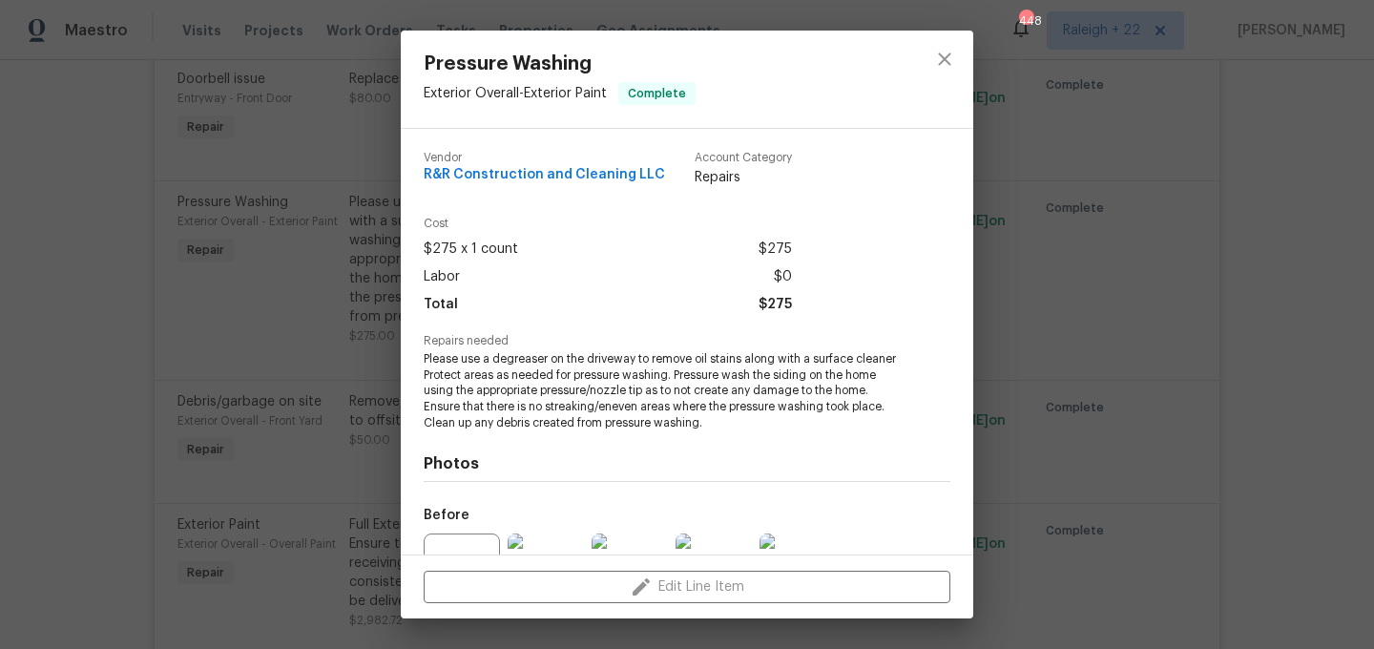
scroll to position [199, 0]
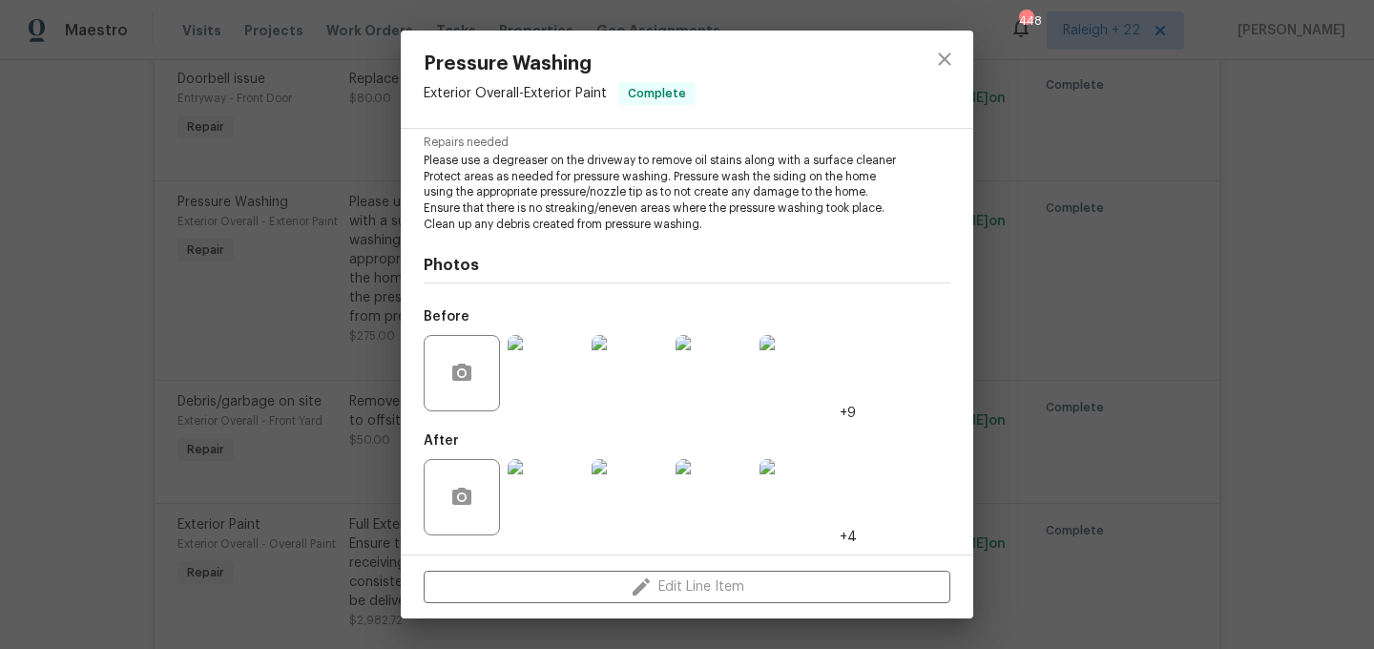
click at [556, 524] on img at bounding box center [546, 497] width 76 height 76
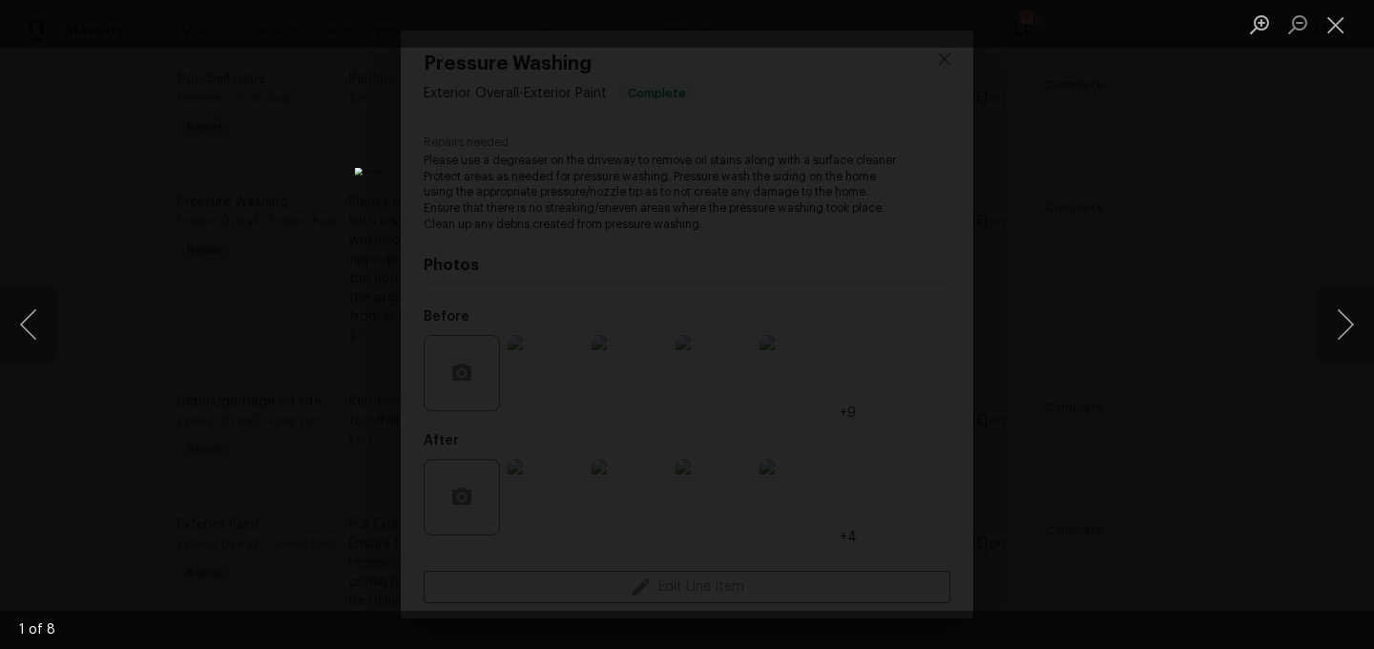
drag, startPoint x: 457, startPoint y: 18, endPoint x: 909, endPoint y: 474, distance: 641.9
click at [910, 475] on div "1 of 8" at bounding box center [687, 324] width 1374 height 649
click at [1346, 326] on button "Next image" at bounding box center [1345, 324] width 57 height 76
click at [1340, 346] on button "Next image" at bounding box center [1345, 324] width 57 height 76
click at [1332, 313] on button "Next image" at bounding box center [1345, 324] width 57 height 76
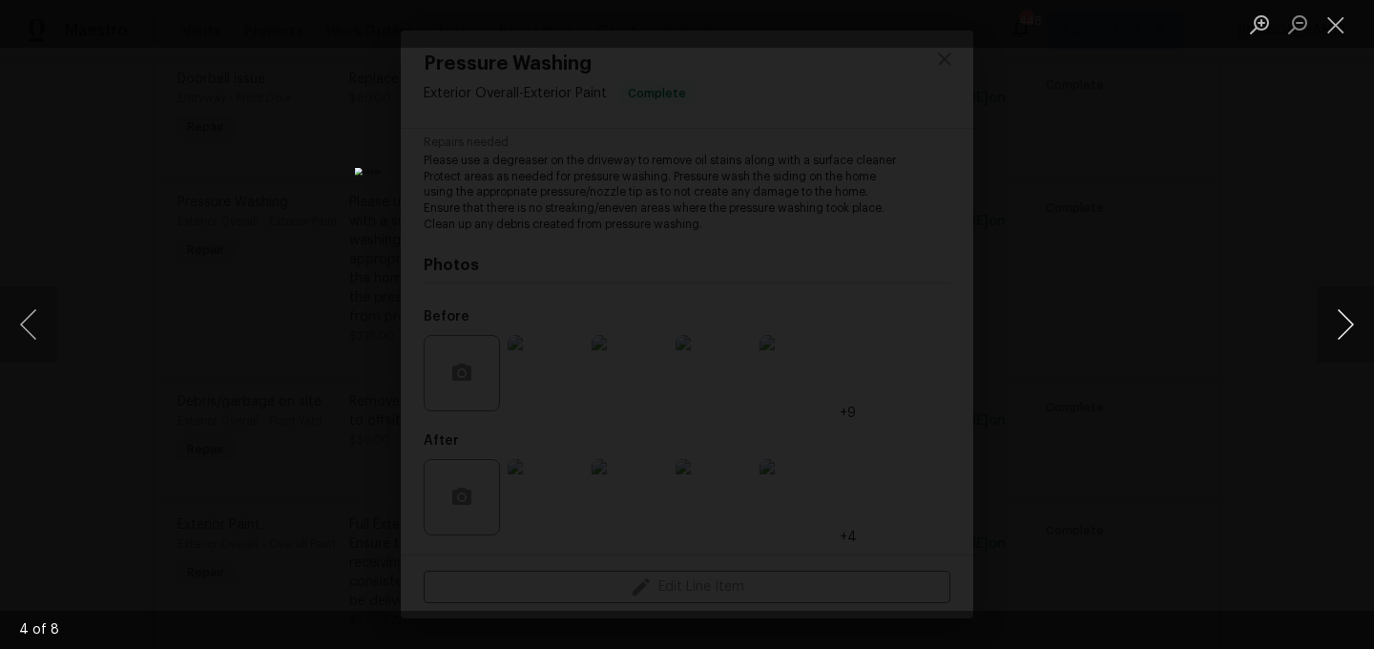
click at [1322, 314] on button "Next image" at bounding box center [1345, 324] width 57 height 76
click at [1321, 314] on button "Next image" at bounding box center [1345, 324] width 57 height 76
click at [1320, 314] on button "Next image" at bounding box center [1345, 324] width 57 height 76
click at [1339, 26] on button "Close lightbox" at bounding box center [1336, 24] width 38 height 33
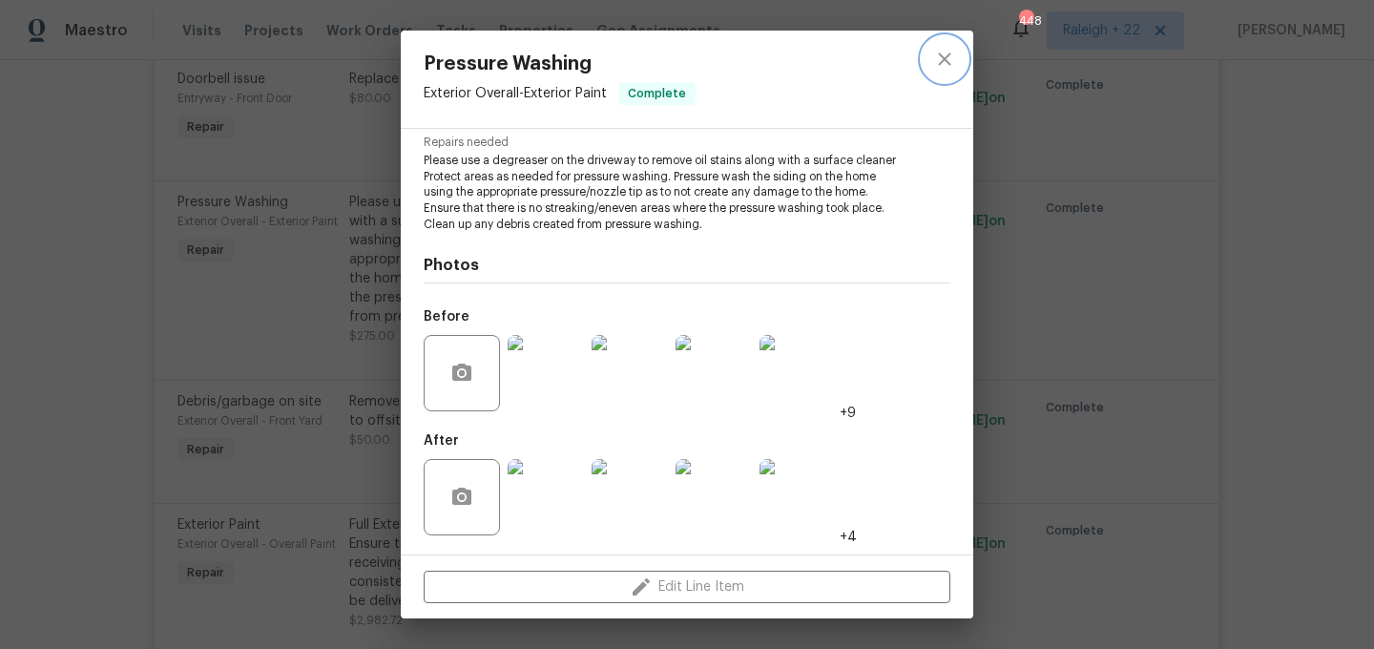
click at [945, 56] on icon "close" at bounding box center [944, 59] width 23 height 23
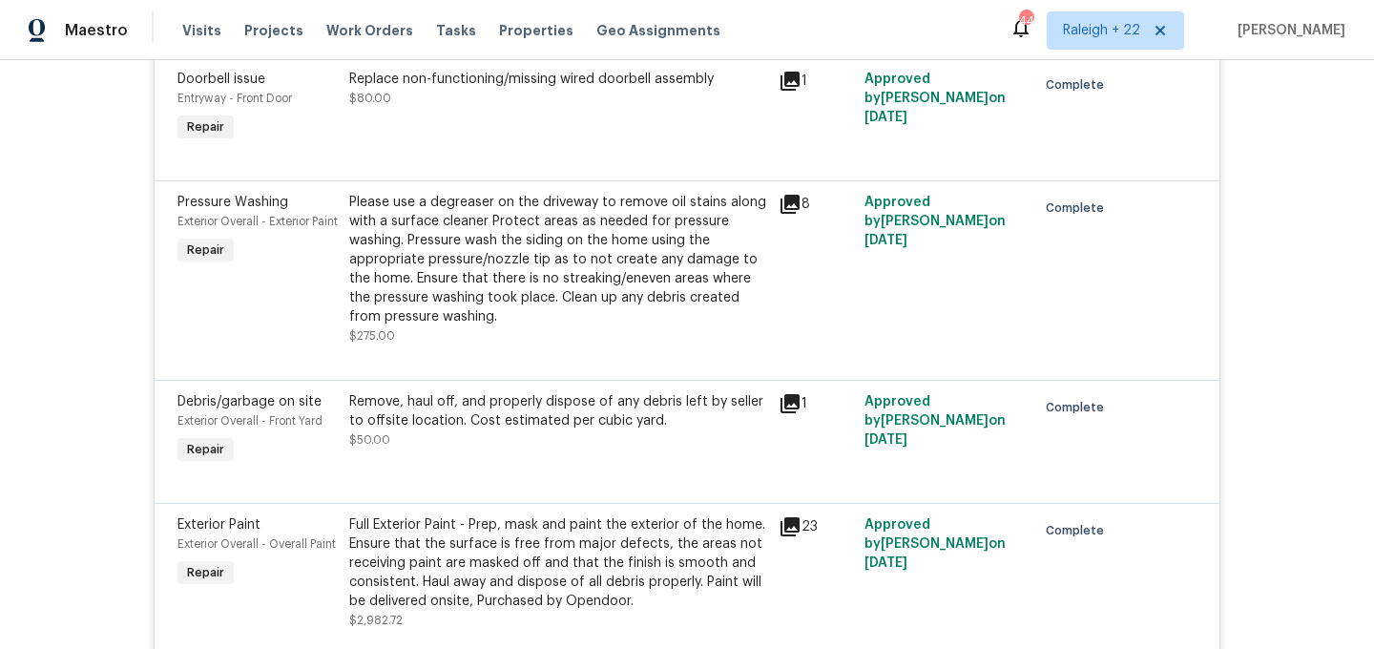
scroll to position [262, 0]
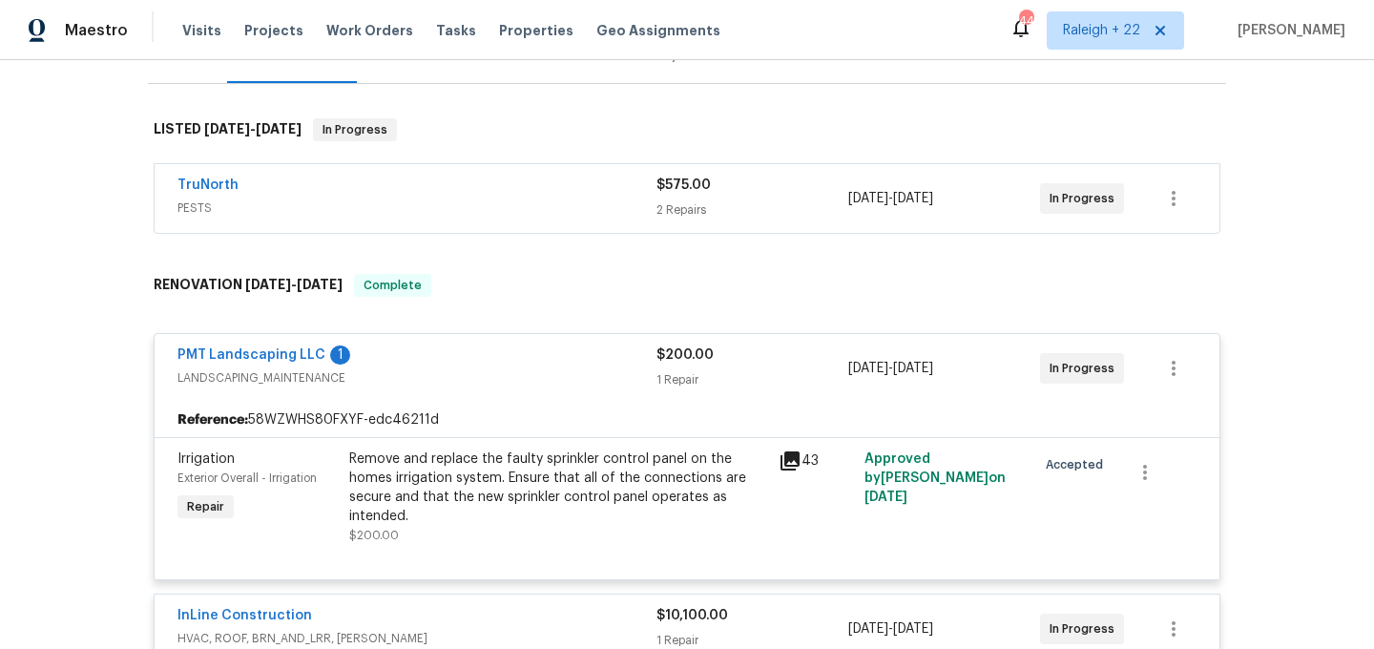
click at [483, 472] on div "Remove and replace the faulty sprinkler control panel on the homes irrigation s…" at bounding box center [558, 488] width 418 height 76
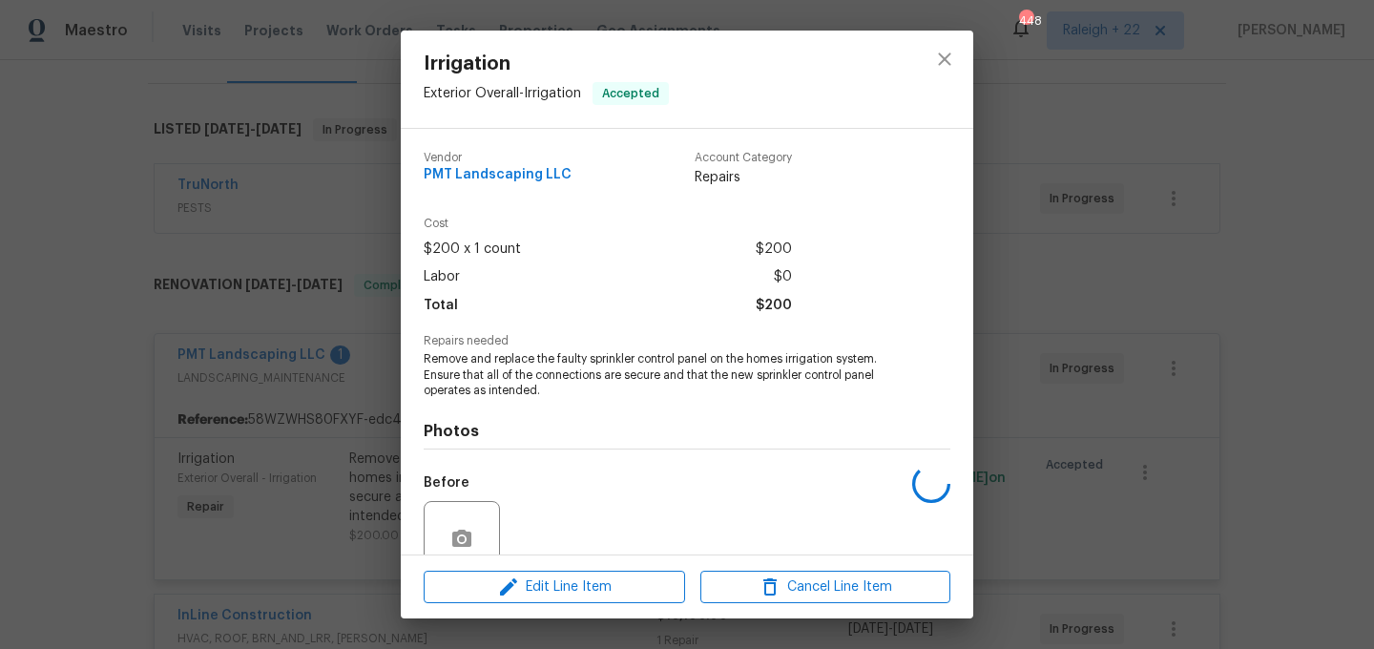
scroll to position [166, 0]
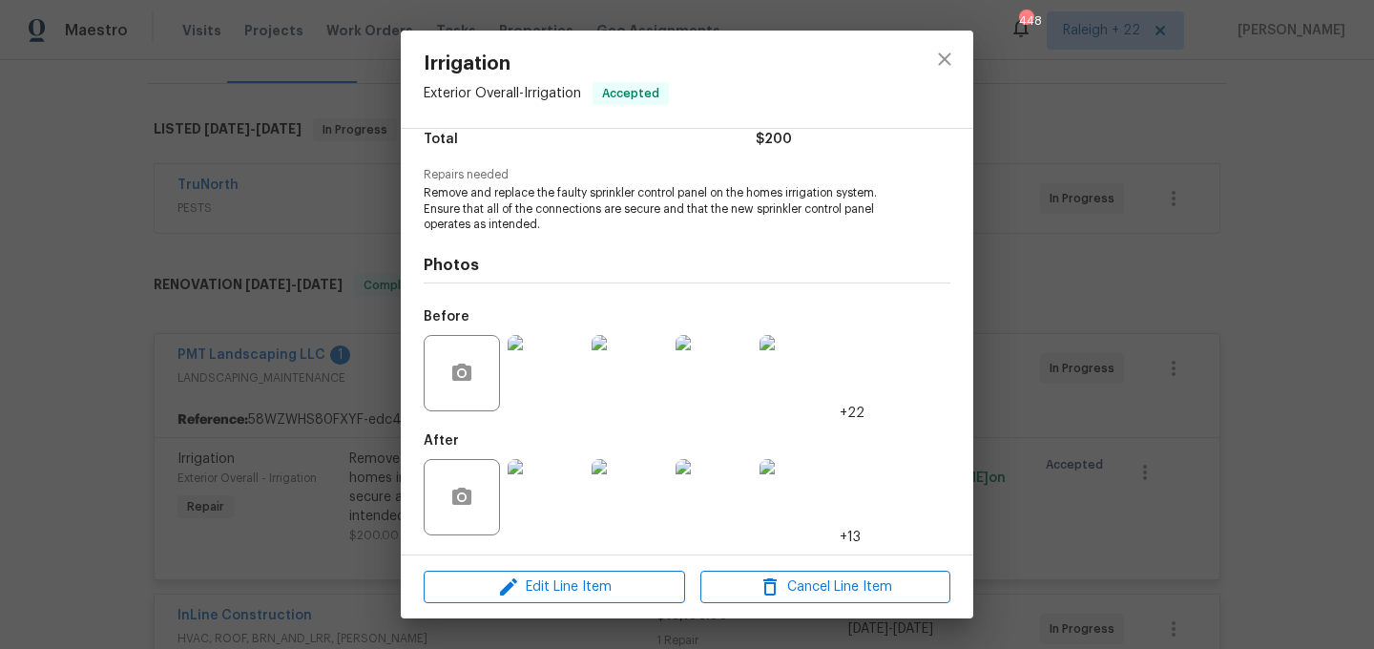
click at [966, 50] on div at bounding box center [944, 79] width 57 height 97
click at [949, 56] on icon "close" at bounding box center [944, 59] width 23 height 23
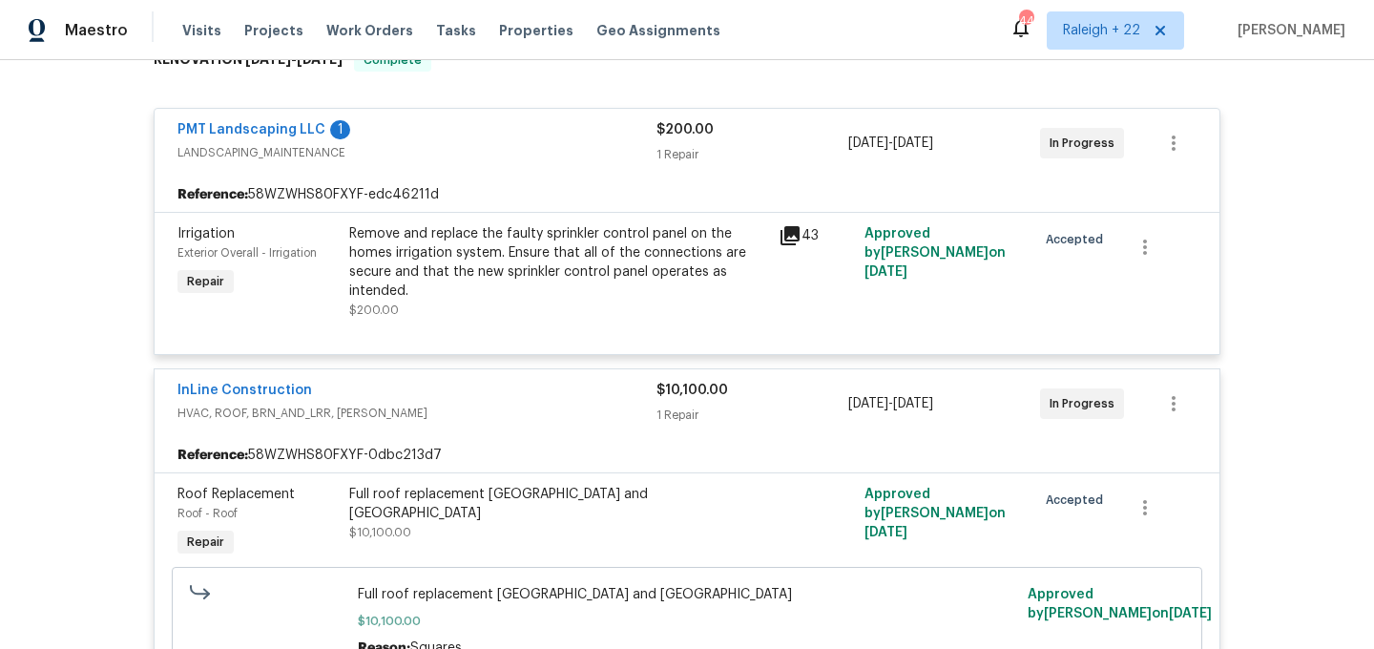
scroll to position [2196, 0]
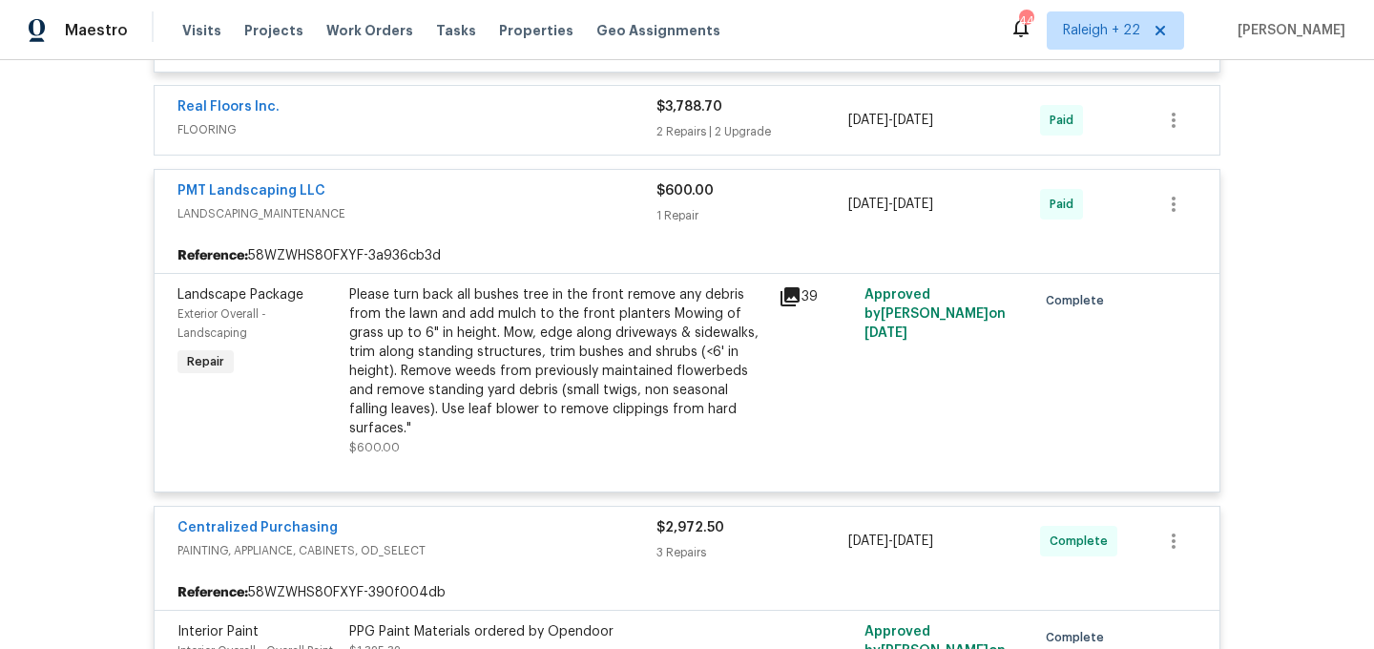
click at [458, 324] on div "Please turn back all bushes tree in the front remove any debris from the lawn a…" at bounding box center [558, 361] width 418 height 153
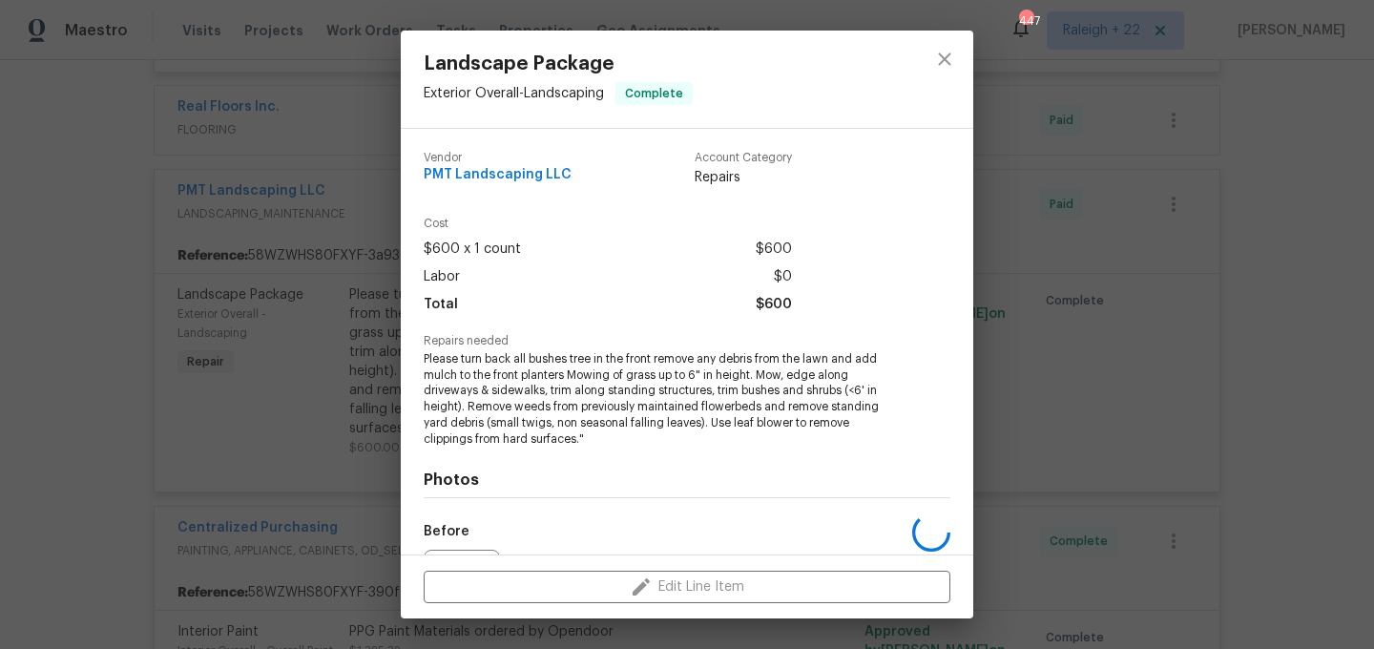
scroll to position [214, 0]
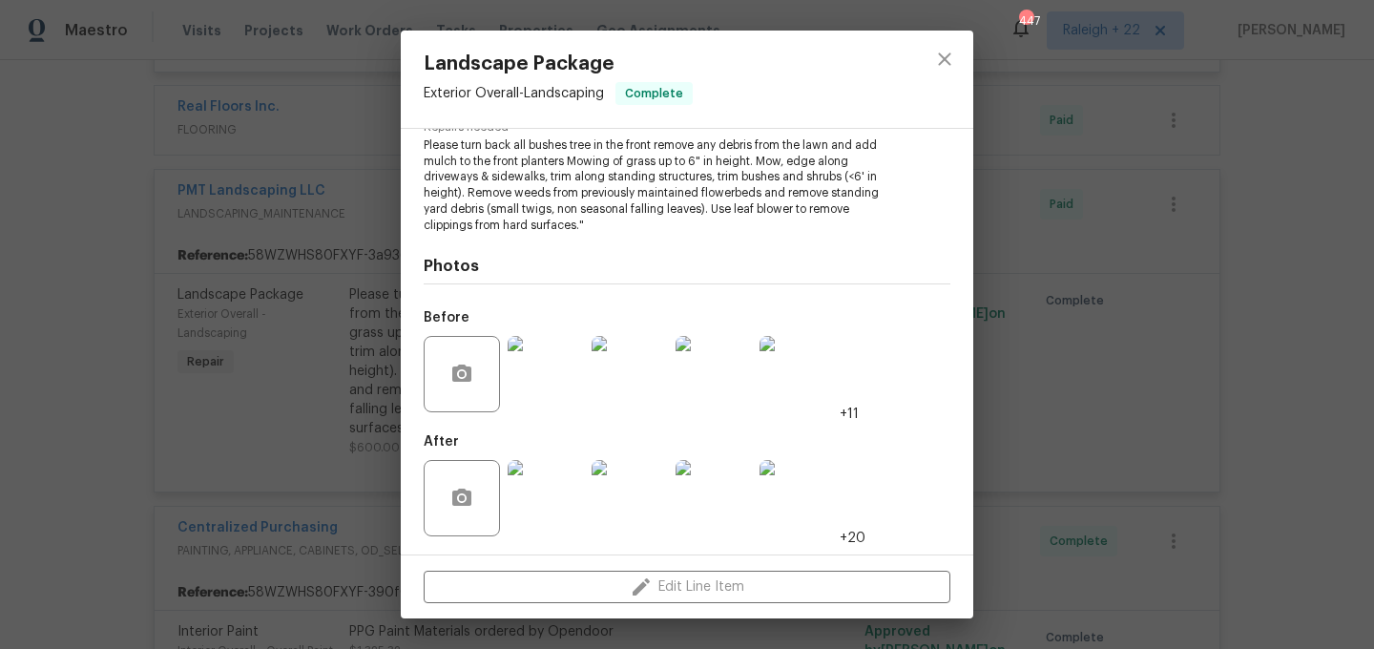
click at [528, 514] on img at bounding box center [546, 498] width 76 height 76
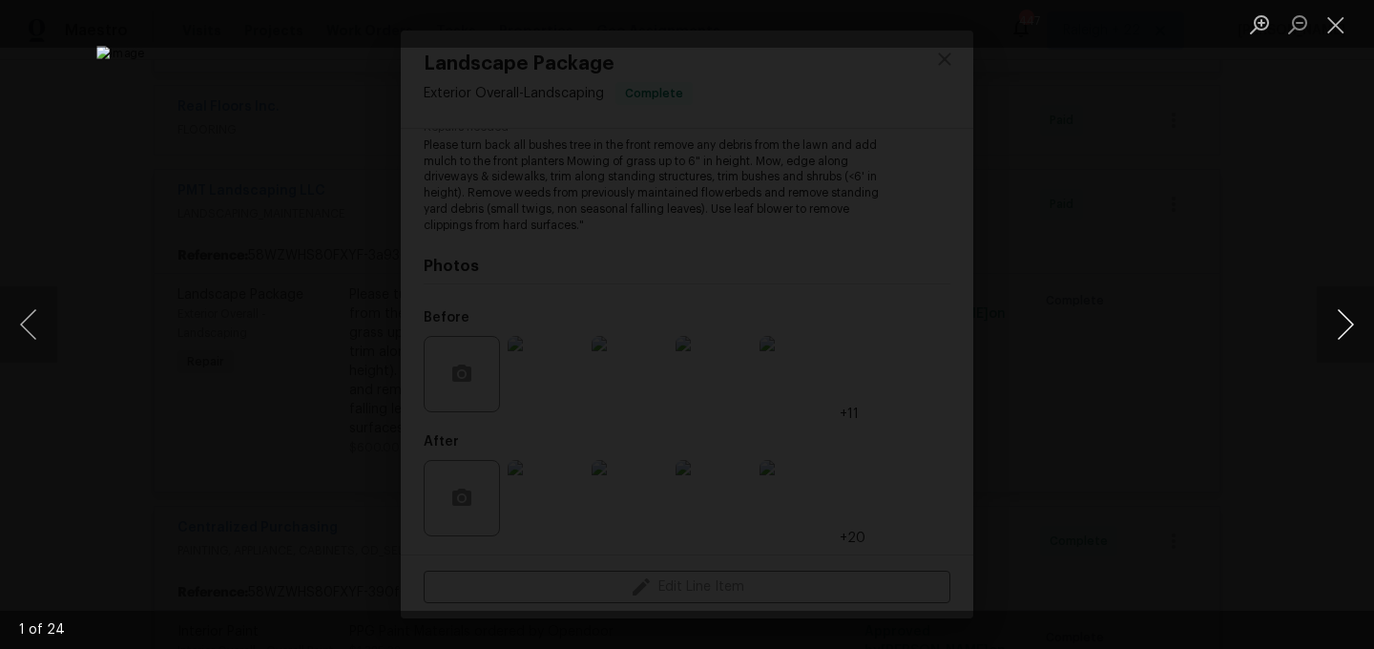
click at [1329, 321] on button "Next image" at bounding box center [1345, 324] width 57 height 76
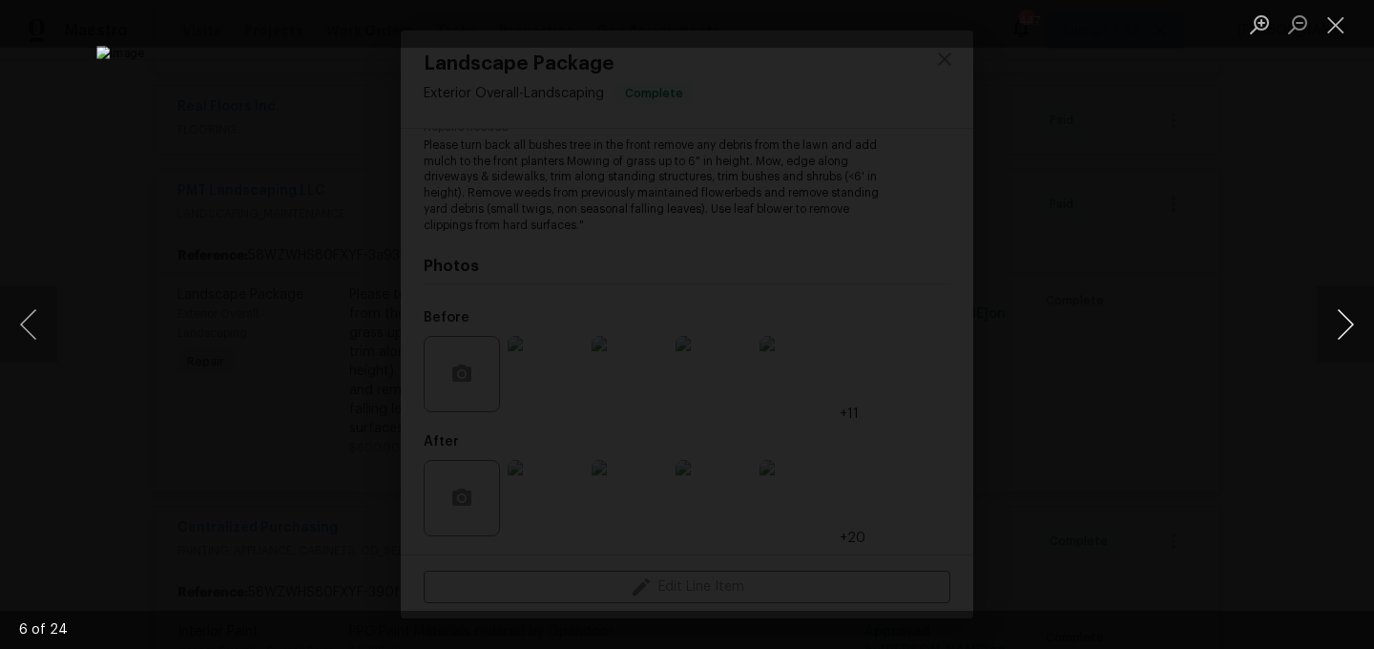
click at [1329, 321] on button "Next image" at bounding box center [1345, 324] width 57 height 76
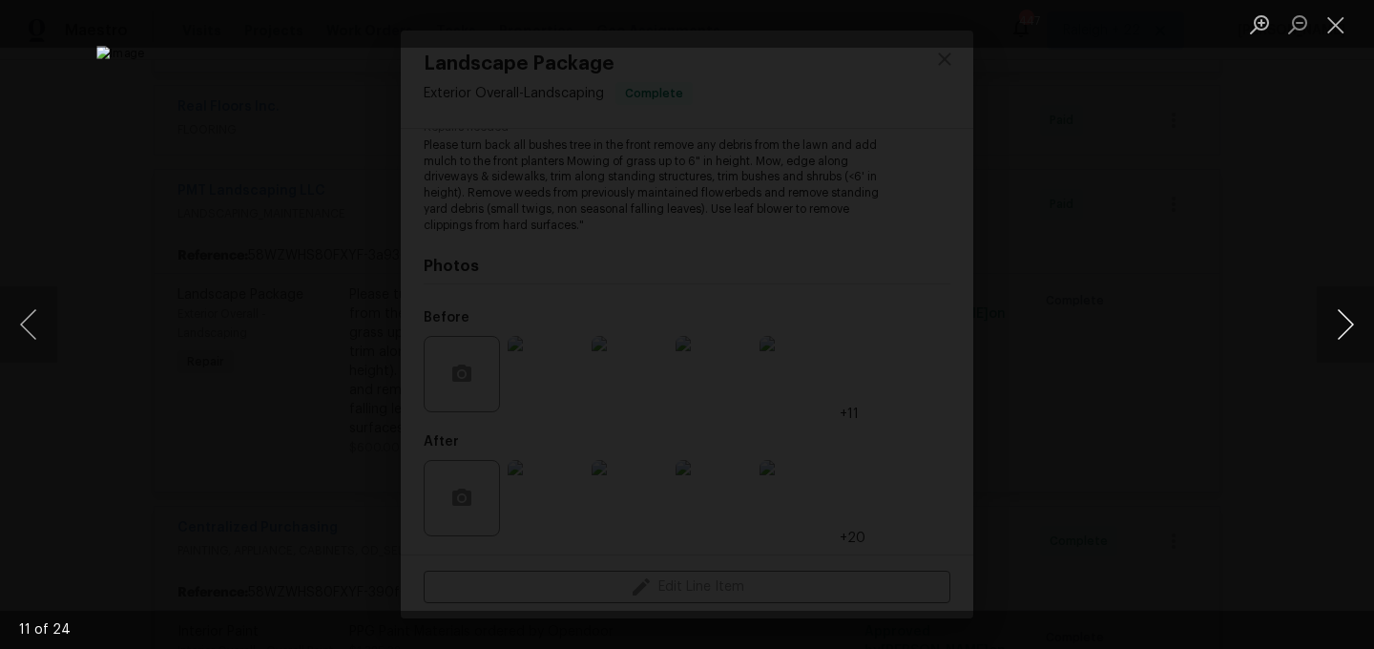
click at [1329, 321] on button "Next image" at bounding box center [1345, 324] width 57 height 76
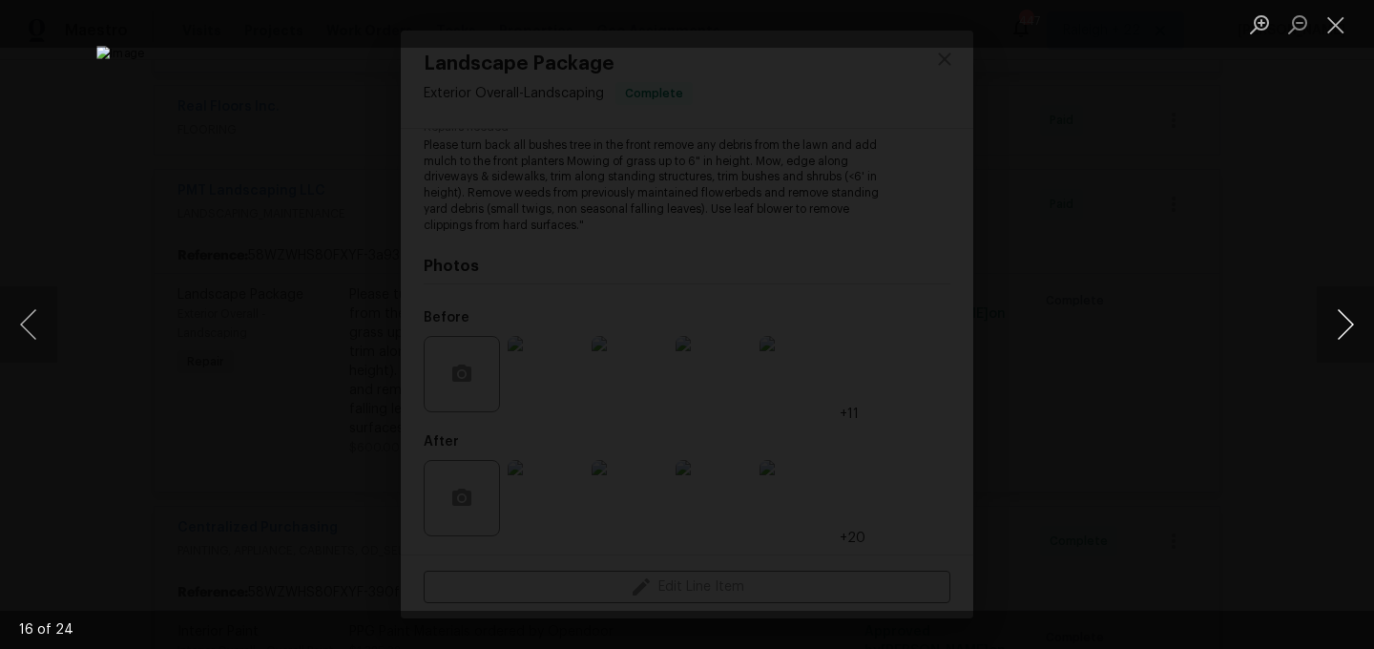
click at [1329, 321] on button "Next image" at bounding box center [1345, 324] width 57 height 76
click at [1347, 328] on button "Next image" at bounding box center [1345, 324] width 57 height 76
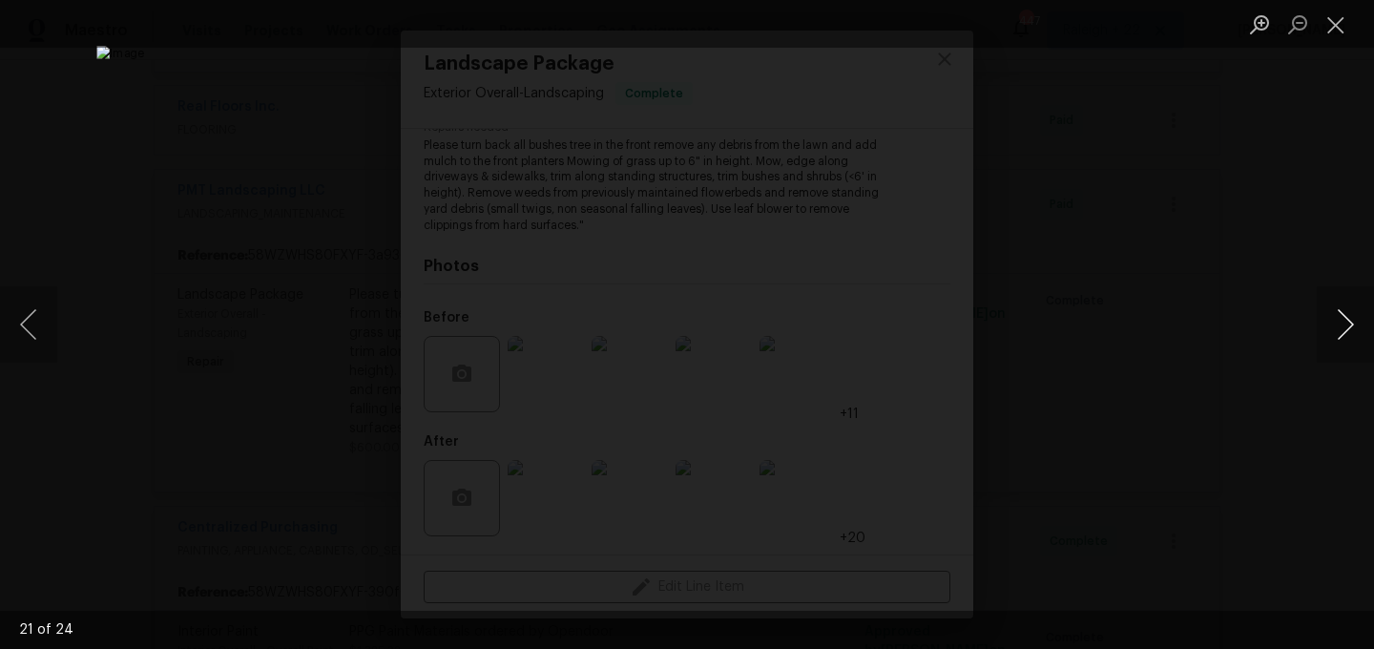
click at [1345, 328] on button "Next image" at bounding box center [1345, 324] width 57 height 76
click at [1342, 325] on button "Next image" at bounding box center [1345, 324] width 57 height 76
click at [1342, 304] on button "Next image" at bounding box center [1345, 324] width 57 height 76
click at [1353, 314] on button "Next image" at bounding box center [1345, 324] width 57 height 76
click at [1346, 331] on button "Next image" at bounding box center [1345, 324] width 57 height 76
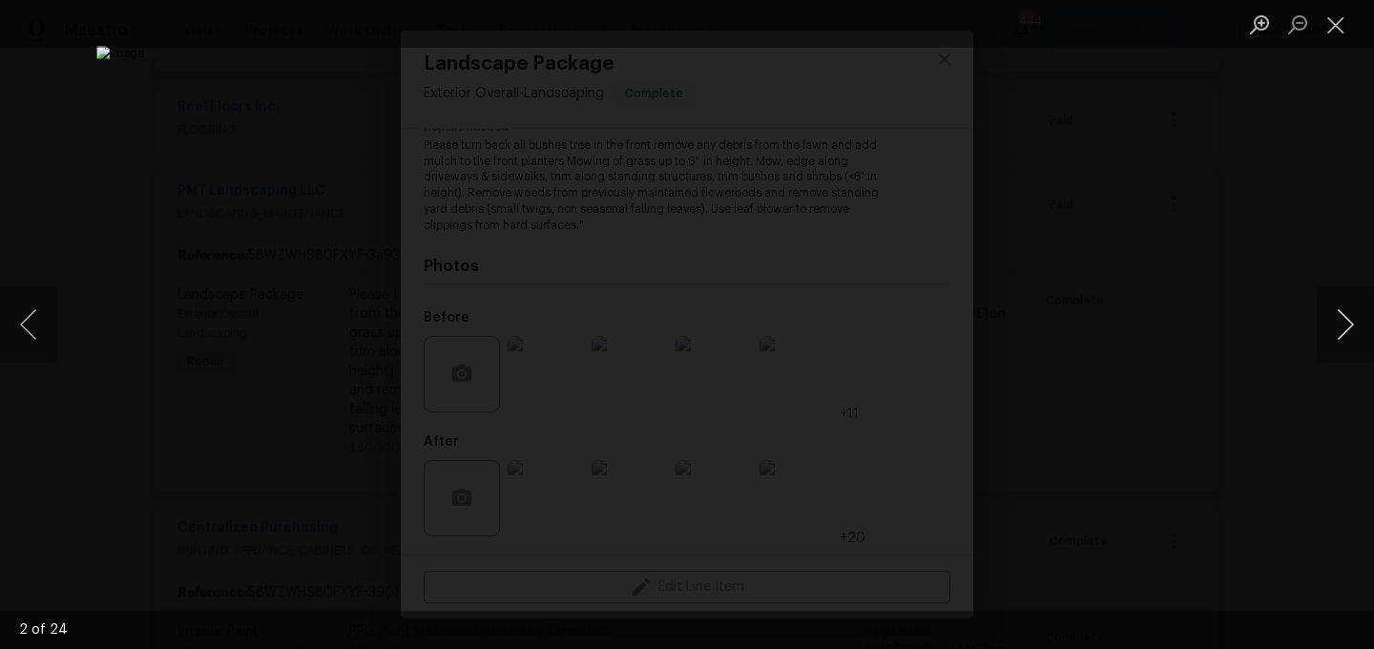
click at [1343, 301] on button "Next image" at bounding box center [1345, 324] width 57 height 76
click at [1363, 324] on button "Next image" at bounding box center [1345, 324] width 57 height 76
click at [1353, 346] on button "Next image" at bounding box center [1345, 324] width 57 height 76
click at [1349, 341] on button "Next image" at bounding box center [1345, 324] width 57 height 76
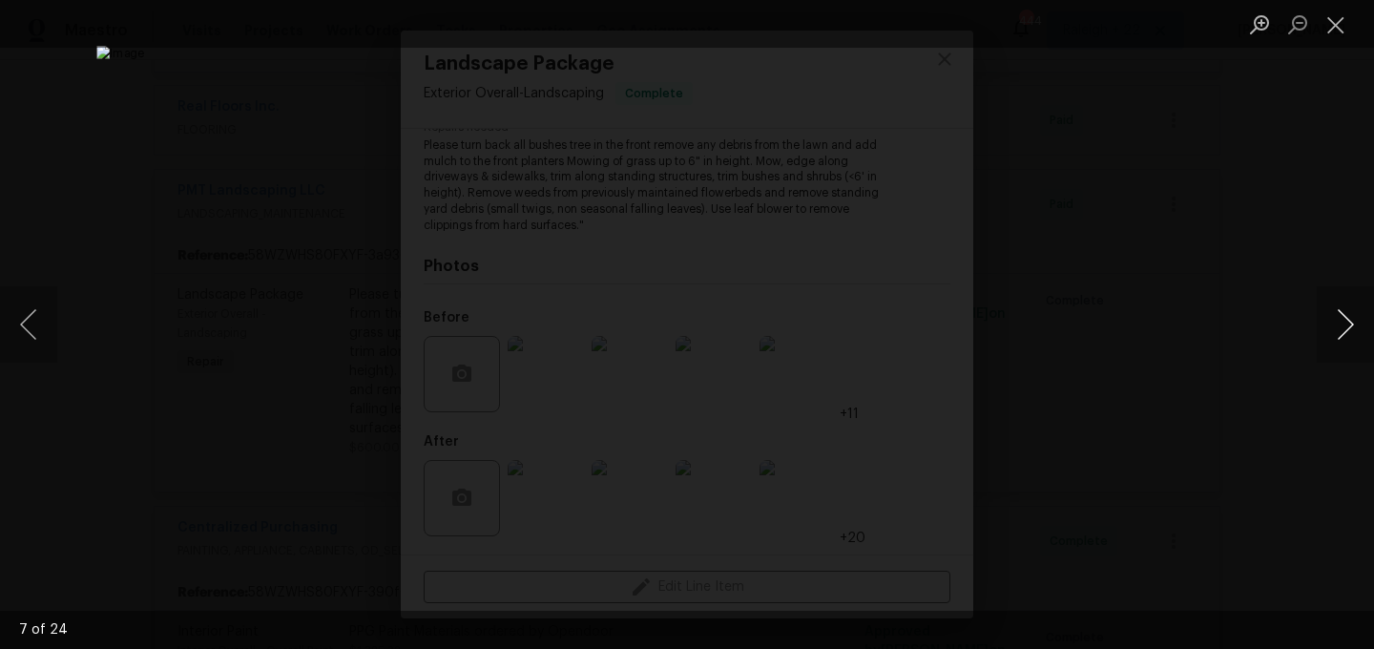
click at [1338, 337] on button "Next image" at bounding box center [1345, 324] width 57 height 76
click at [1338, 336] on button "Next image" at bounding box center [1345, 324] width 57 height 76
click at [1351, 326] on button "Next image" at bounding box center [1345, 324] width 57 height 76
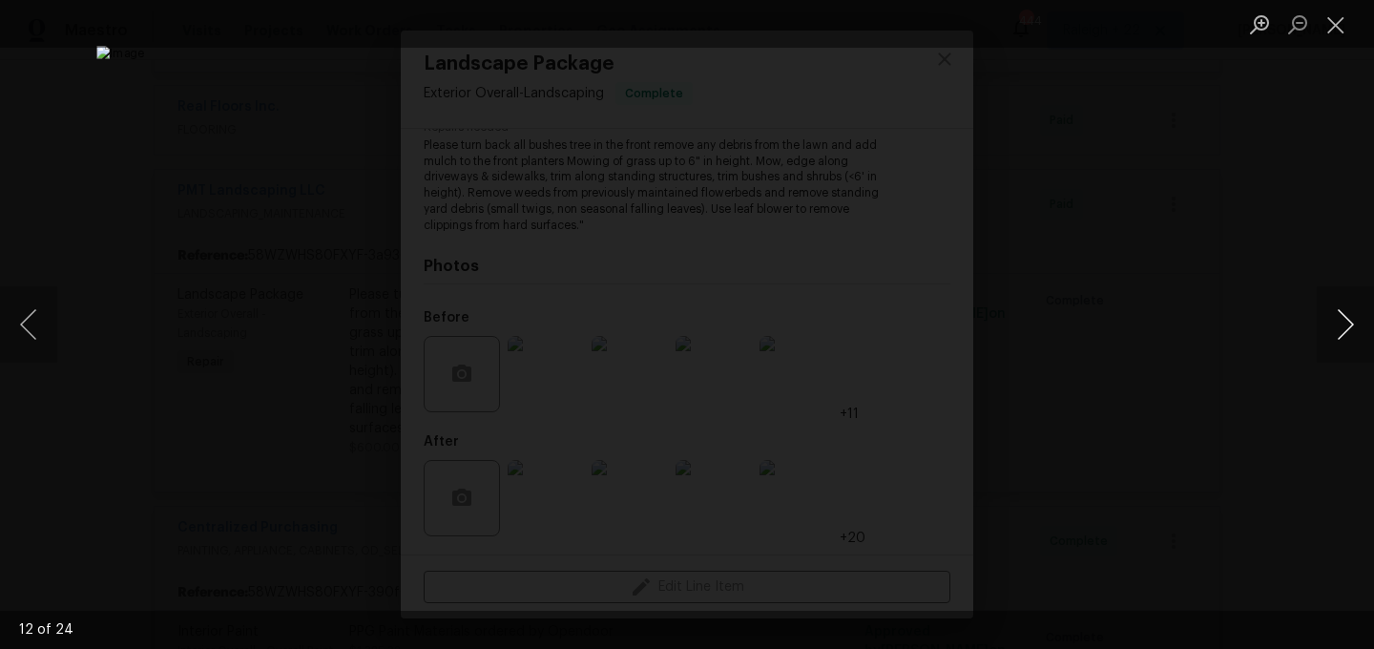
click at [1351, 326] on button "Next image" at bounding box center [1345, 324] width 57 height 76
click at [1332, 310] on button "Next image" at bounding box center [1345, 324] width 57 height 76
click at [1327, 315] on button "Next image" at bounding box center [1345, 324] width 57 height 76
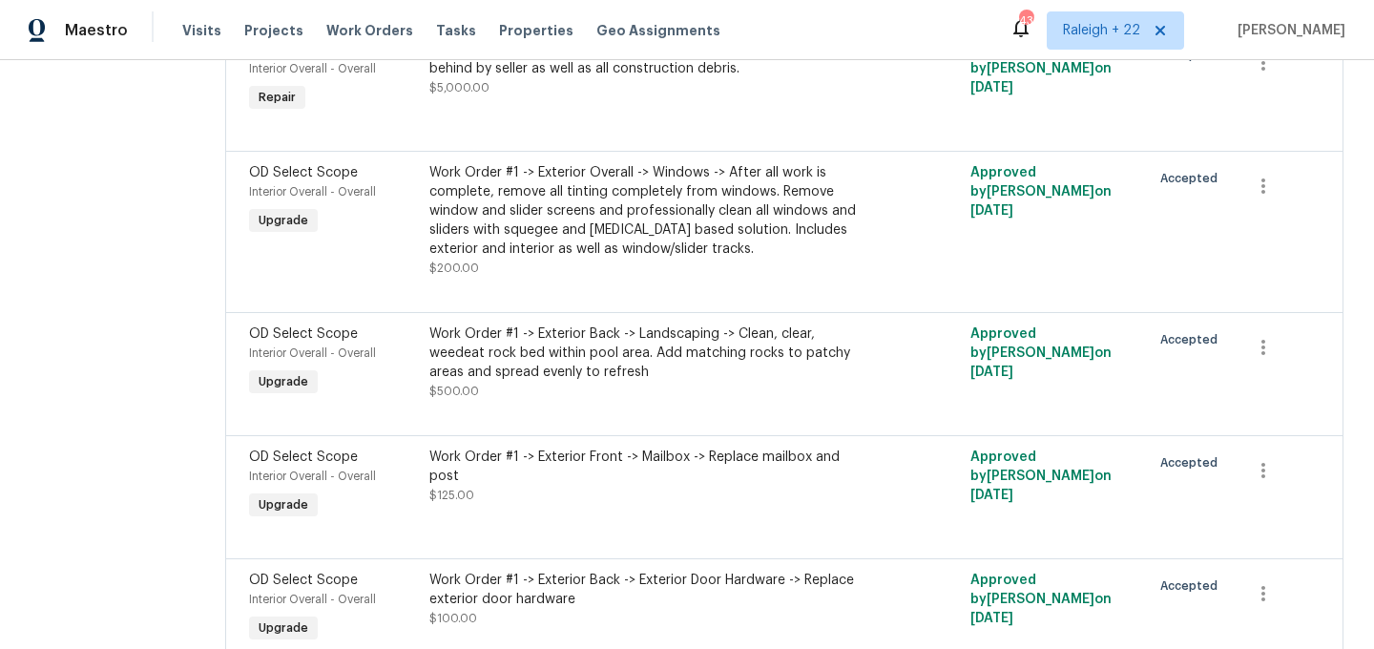
scroll to position [2516, 0]
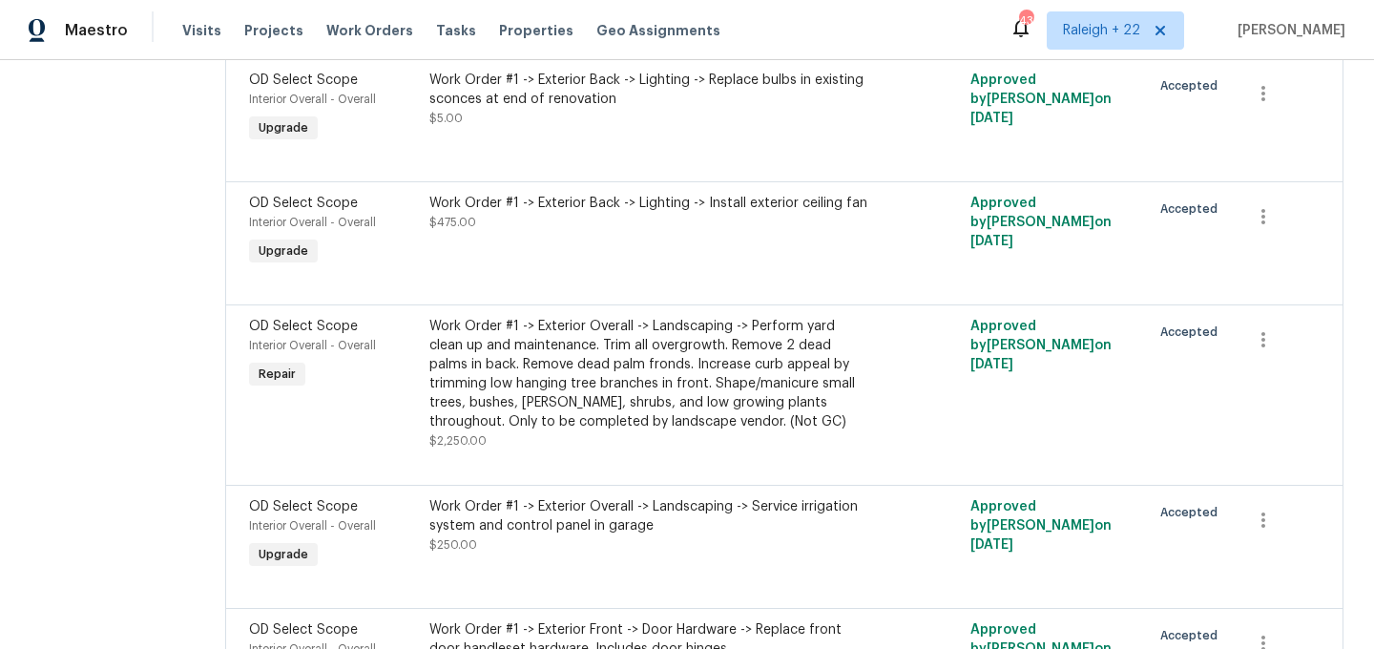
click at [599, 419] on div "Work Order #1 -> Exterior Overall -> Landscaping -> Perform yard clean up and m…" at bounding box center [650, 374] width 440 height 115
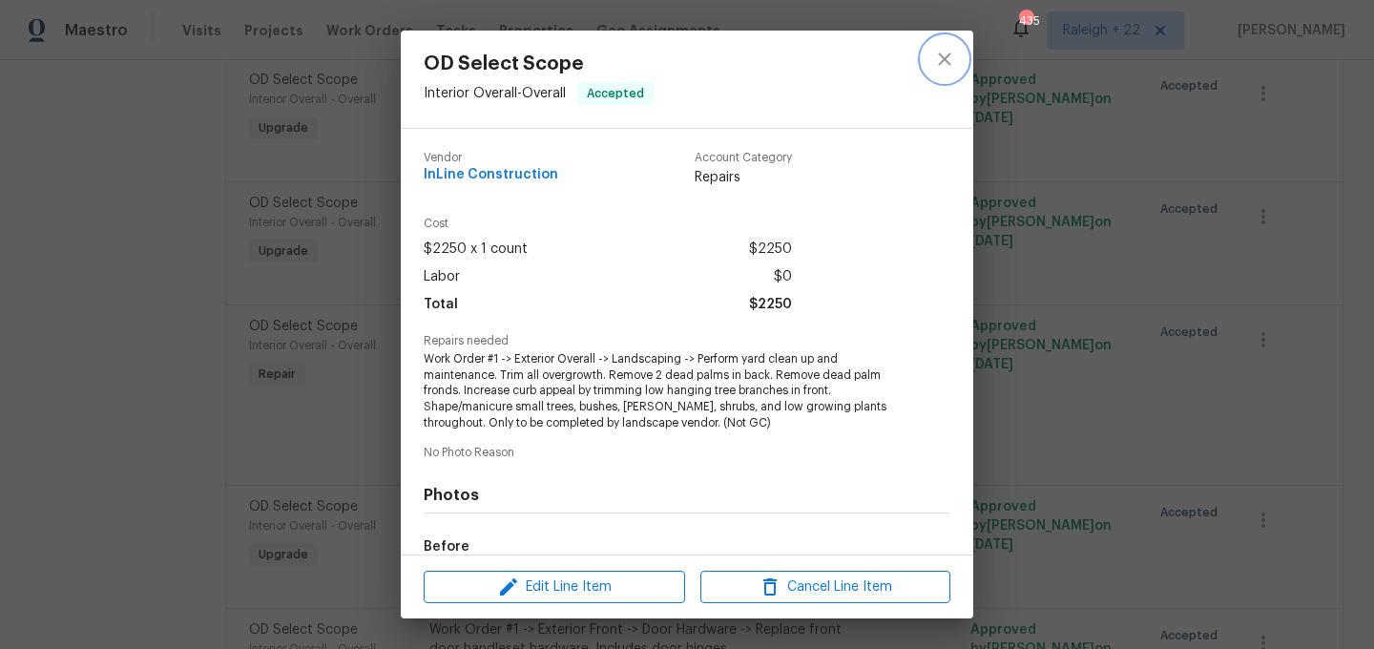
click at [947, 68] on icon "close" at bounding box center [944, 59] width 23 height 23
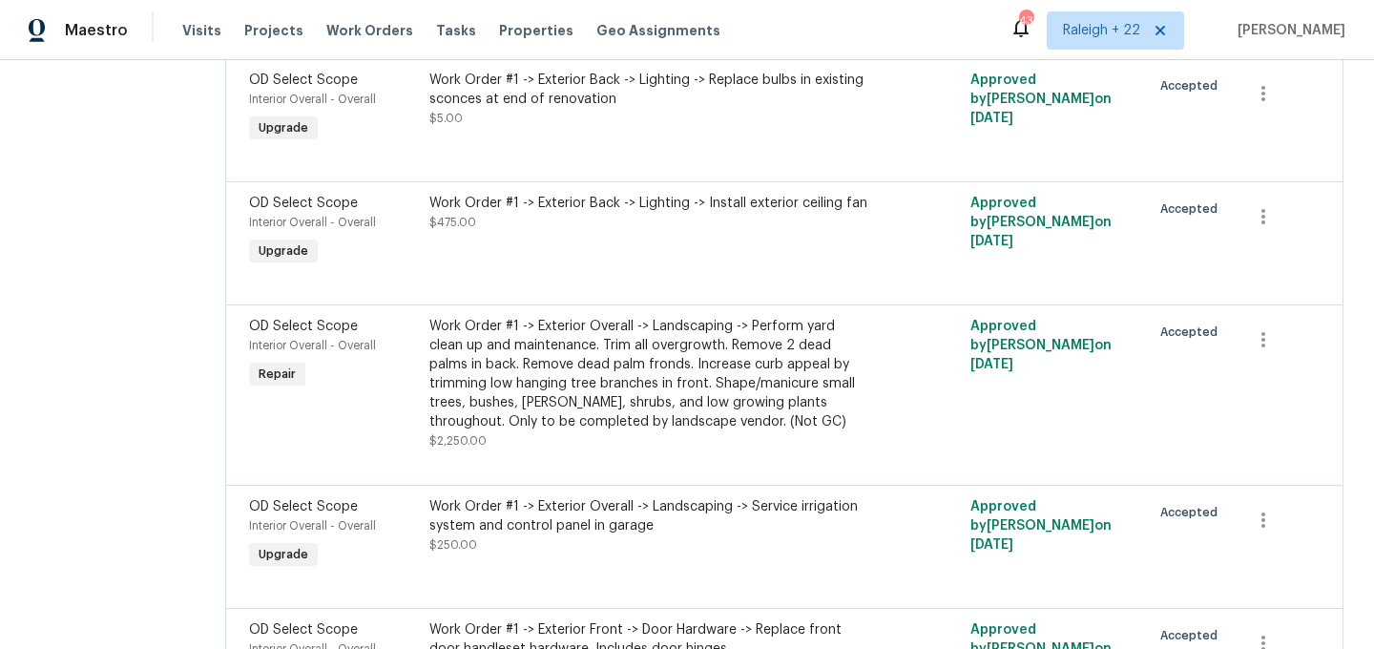
click at [623, 431] on div "Work Order #1 -> Exterior Overall -> Landscaping -> Perform yard clean up and m…" at bounding box center [650, 374] width 440 height 115
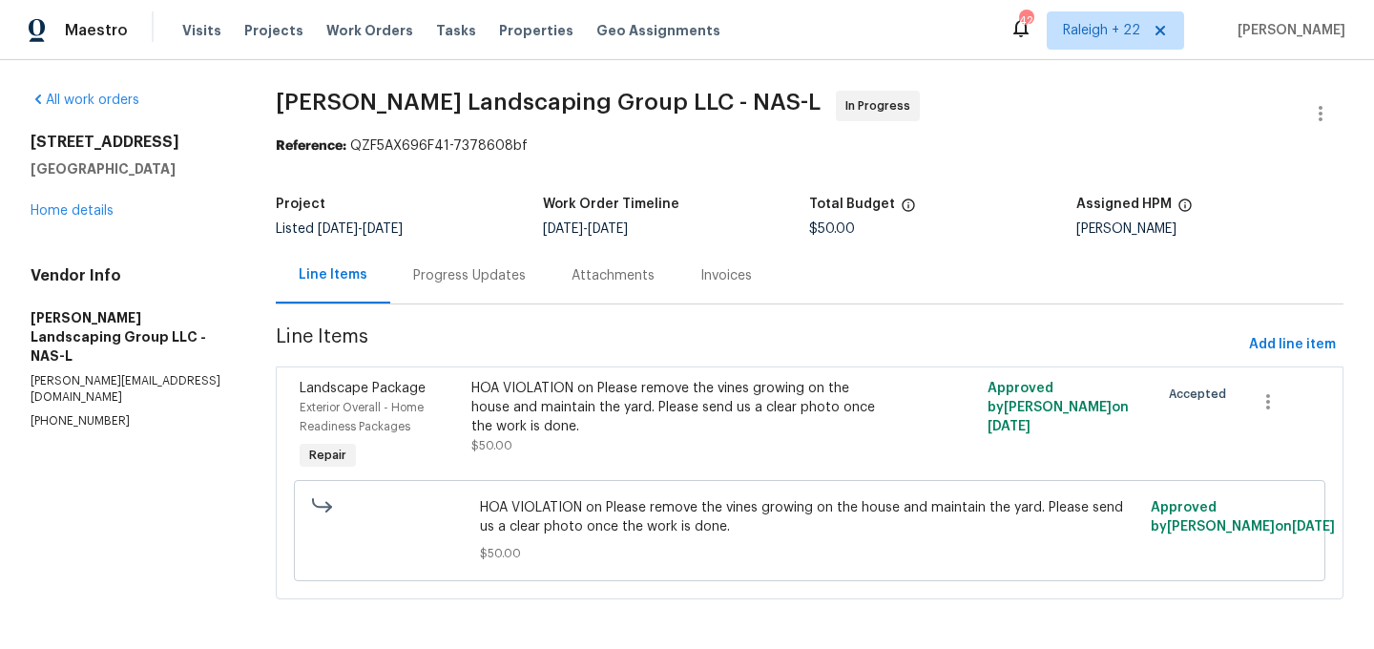
scroll to position [5, 0]
